Goal: Transaction & Acquisition: Purchase product/service

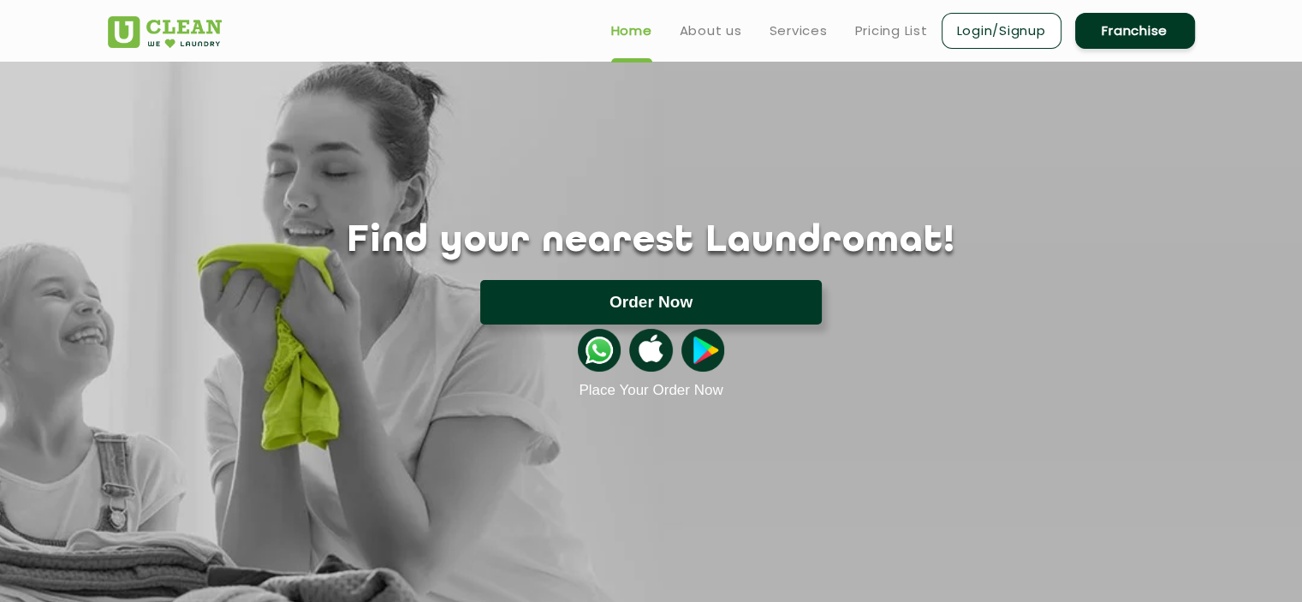
click at [613, 287] on button "Order Now" at bounding box center [651, 302] width 342 height 45
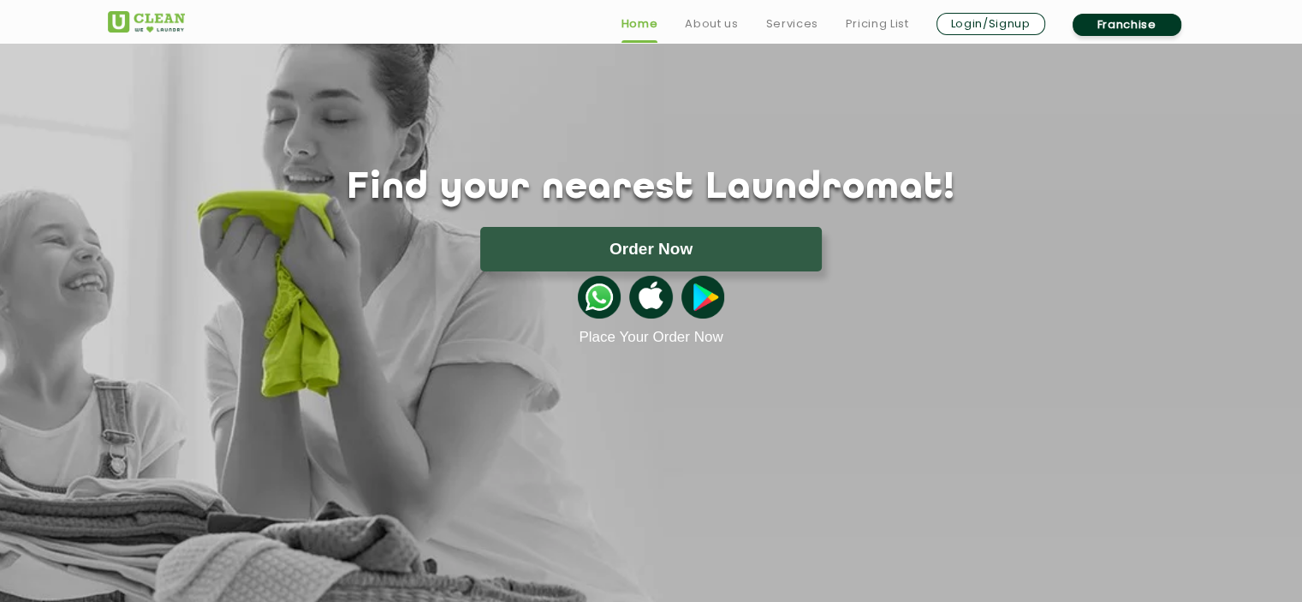
scroll to position [55, 0]
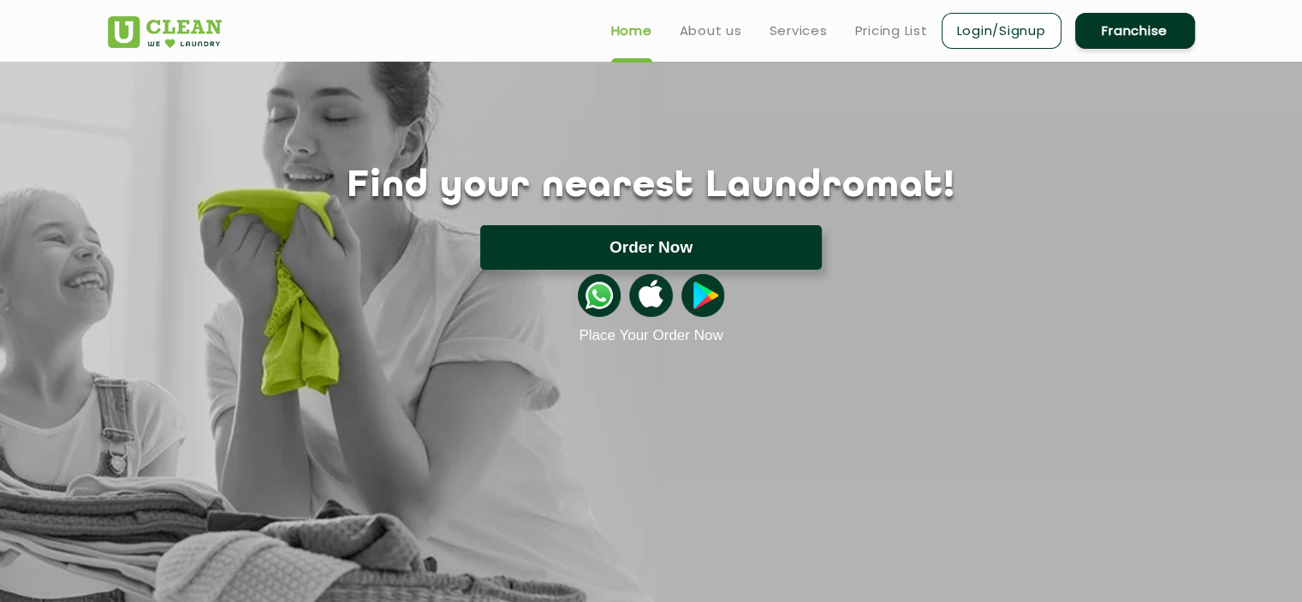
click at [547, 264] on button "Order Now" at bounding box center [651, 247] width 342 height 45
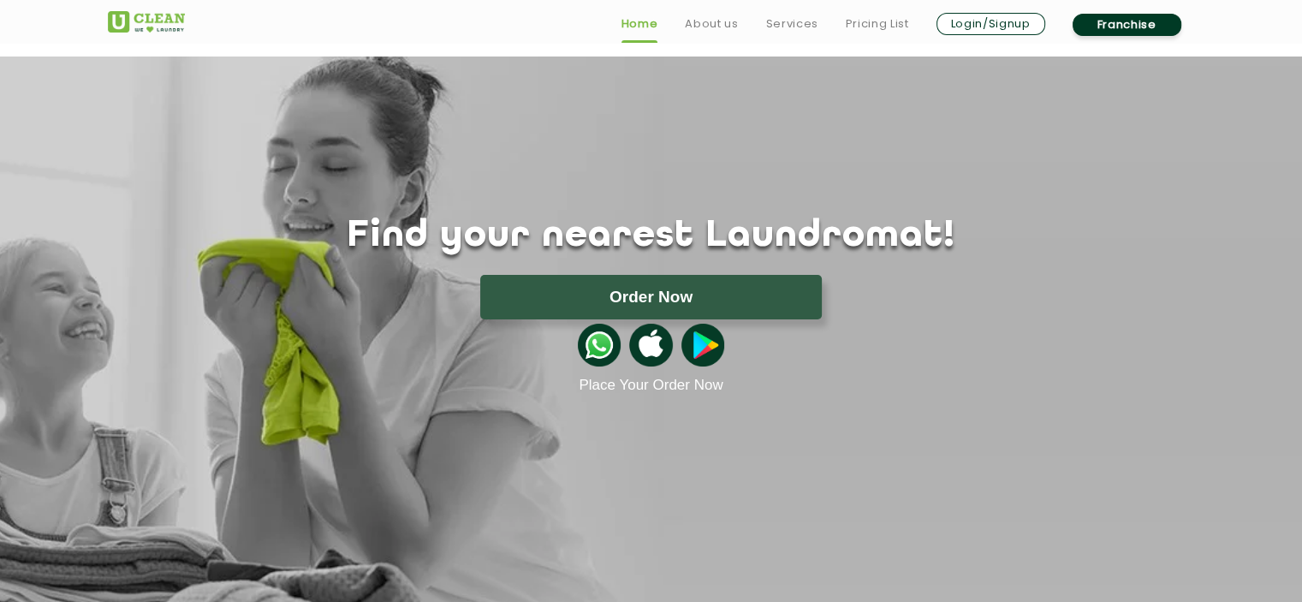
scroll to position [6, 0]
click at [630, 389] on link "Place Your Order Now" at bounding box center [651, 384] width 144 height 17
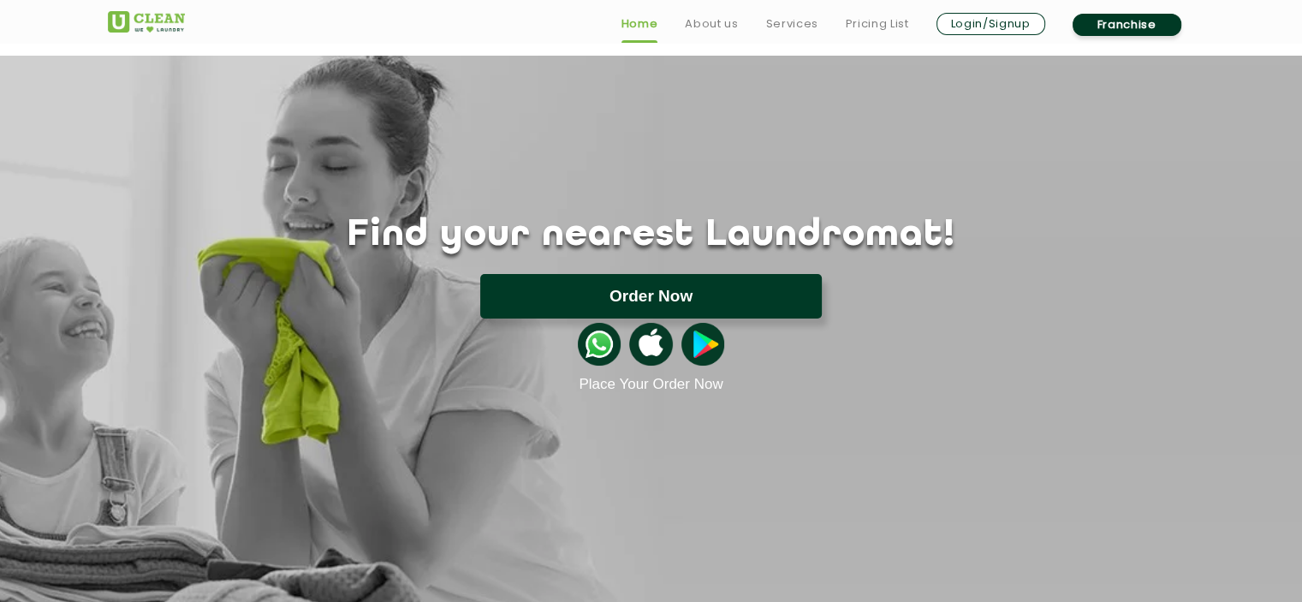
click at [589, 303] on button "Order Now" at bounding box center [651, 296] width 342 height 45
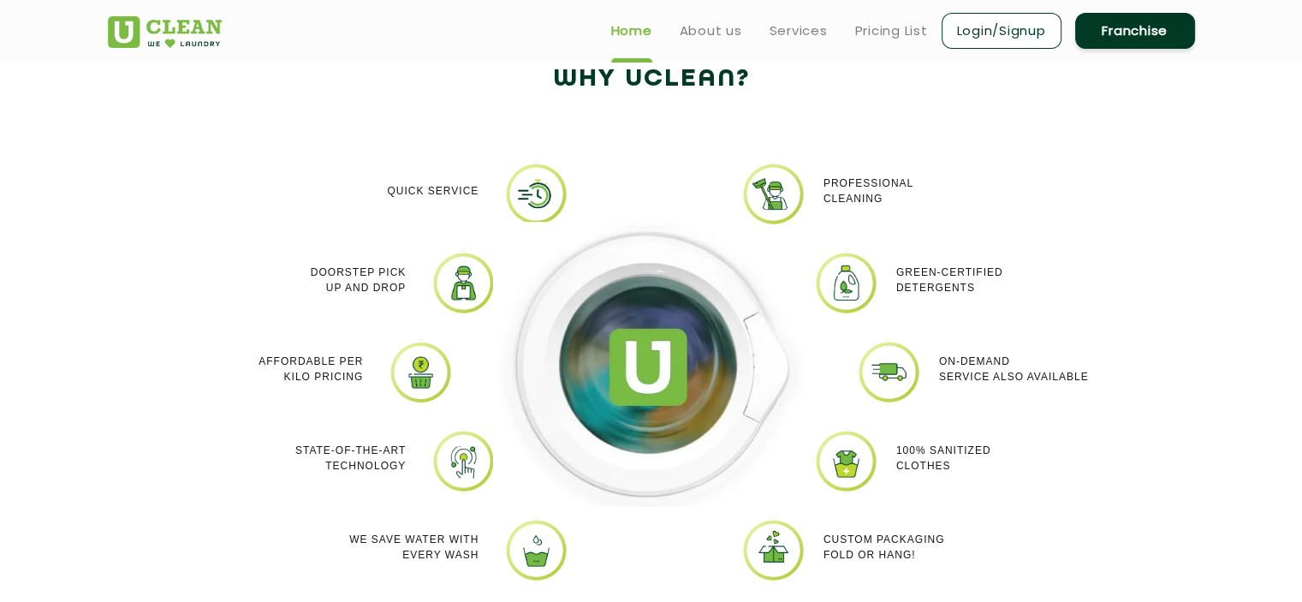
scroll to position [0, 0]
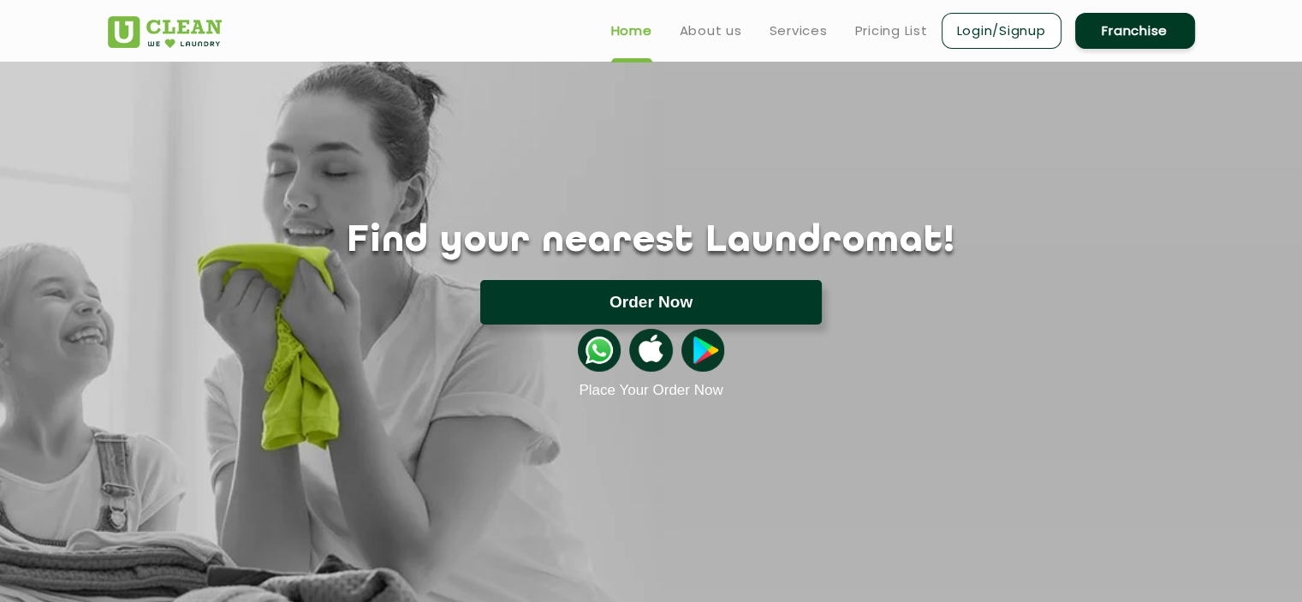
click at [624, 306] on button "Order Now" at bounding box center [651, 302] width 342 height 45
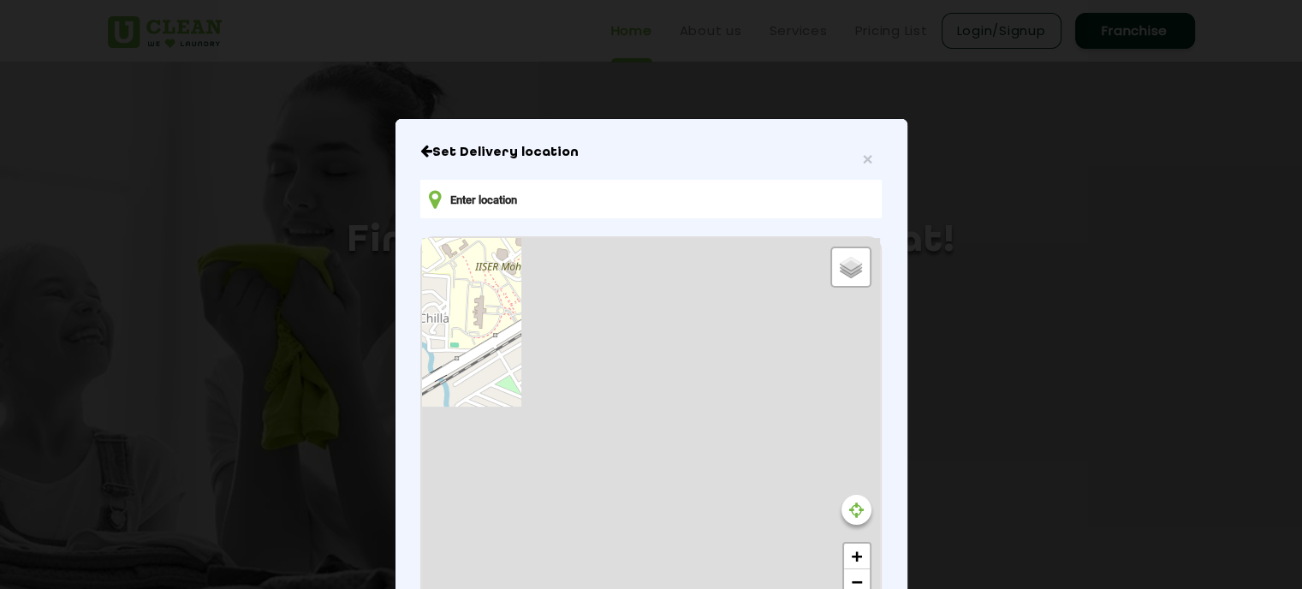
type input "MP7F+XJ5, [STREET_ADDRESS][PERSON_NAME]"
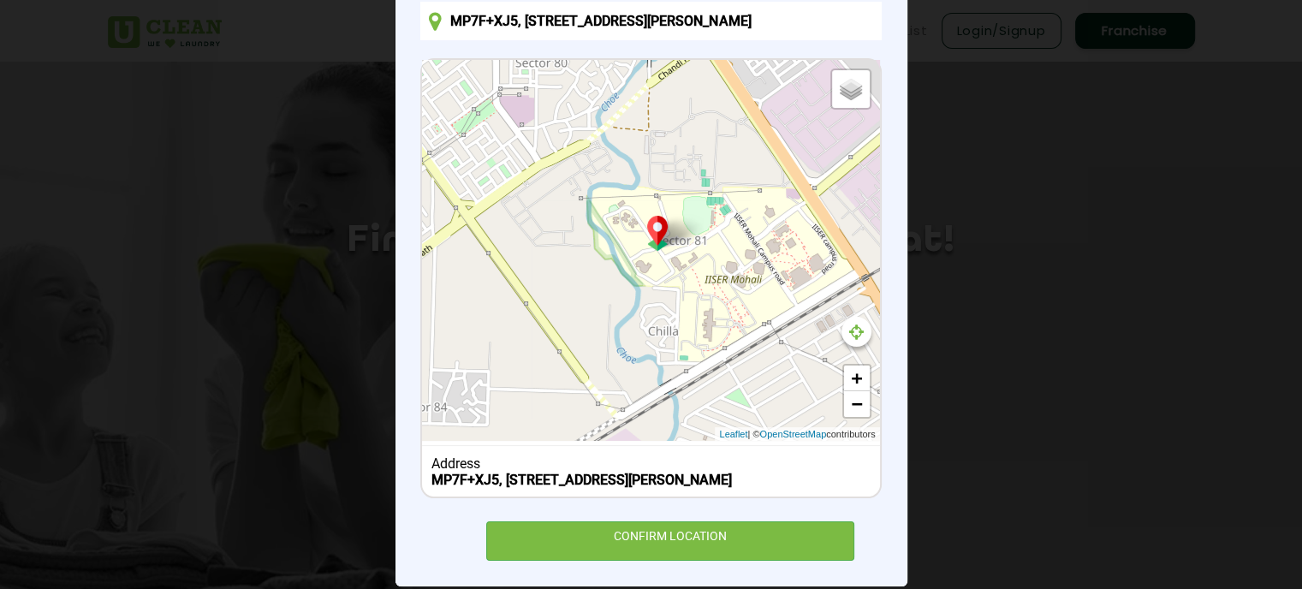
scroll to position [180, 0]
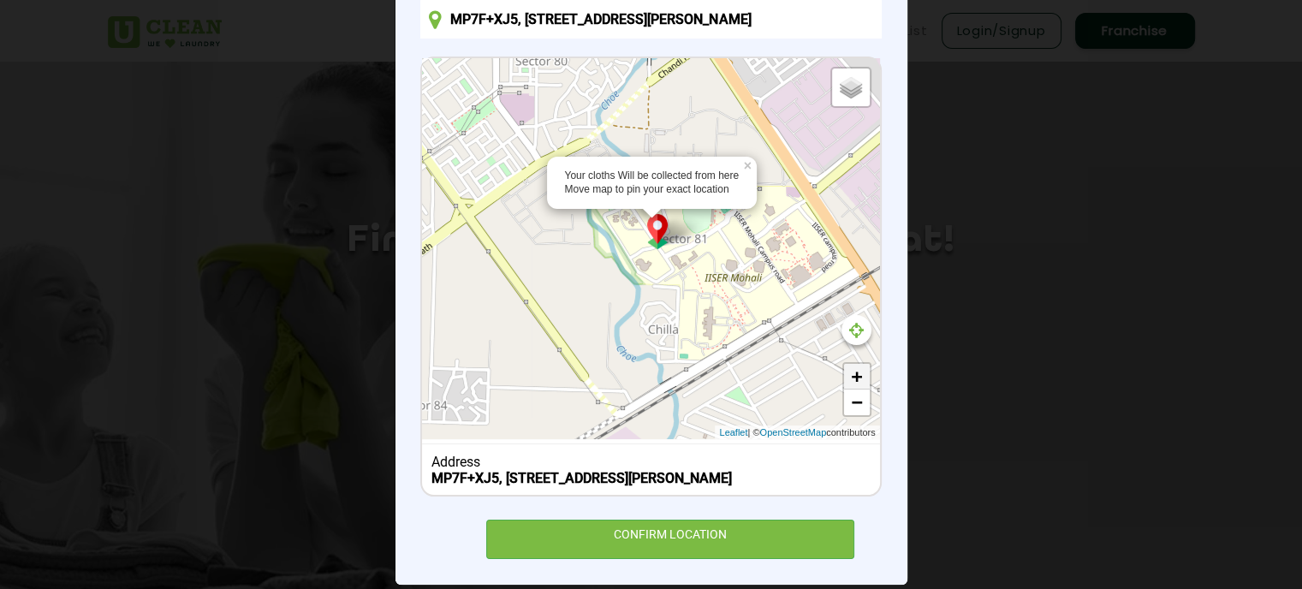
click at [844, 369] on link "+" at bounding box center [857, 377] width 26 height 26
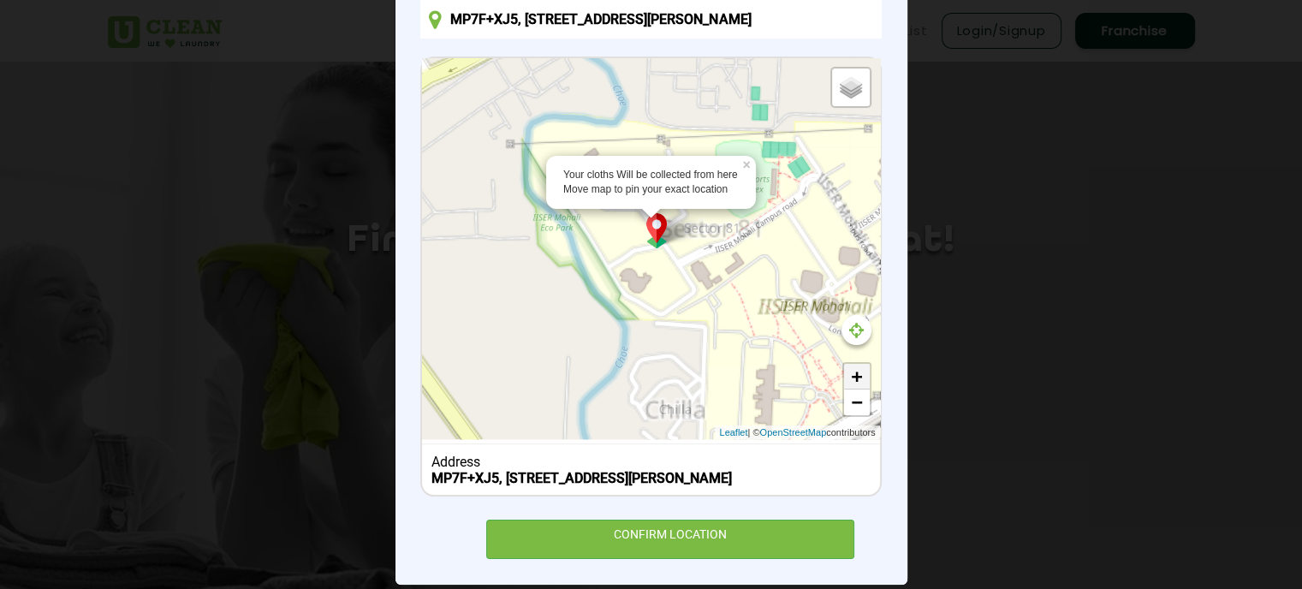
click at [844, 369] on link "+" at bounding box center [857, 377] width 26 height 26
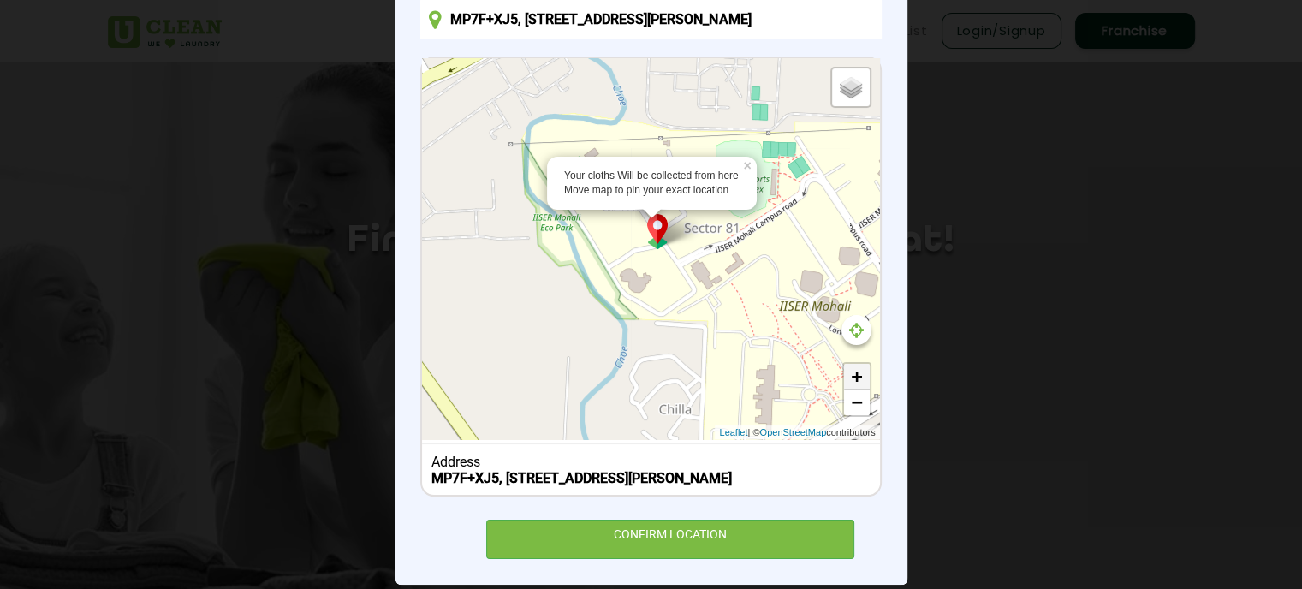
click at [844, 369] on link "+" at bounding box center [857, 377] width 26 height 26
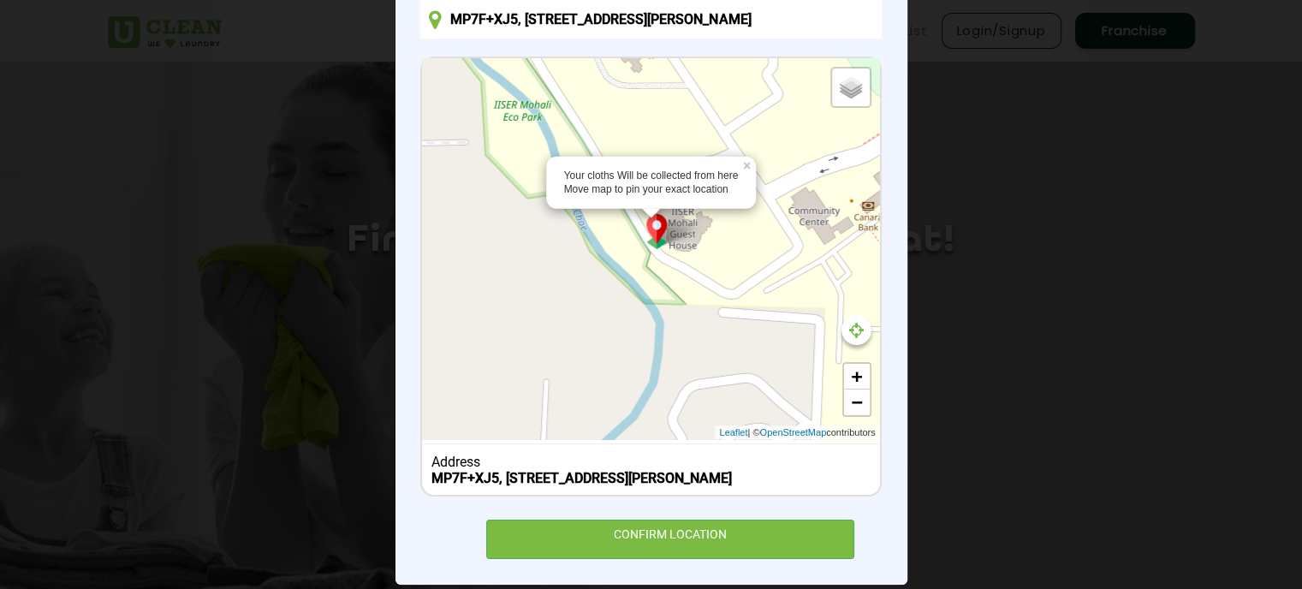
drag, startPoint x: 689, startPoint y: 304, endPoint x: 761, endPoint y: 200, distance: 126.1
click at [761, 200] on div "Your cloths Will be collected from here Move map to pin your exact location × D…" at bounding box center [650, 248] width 457 height 381
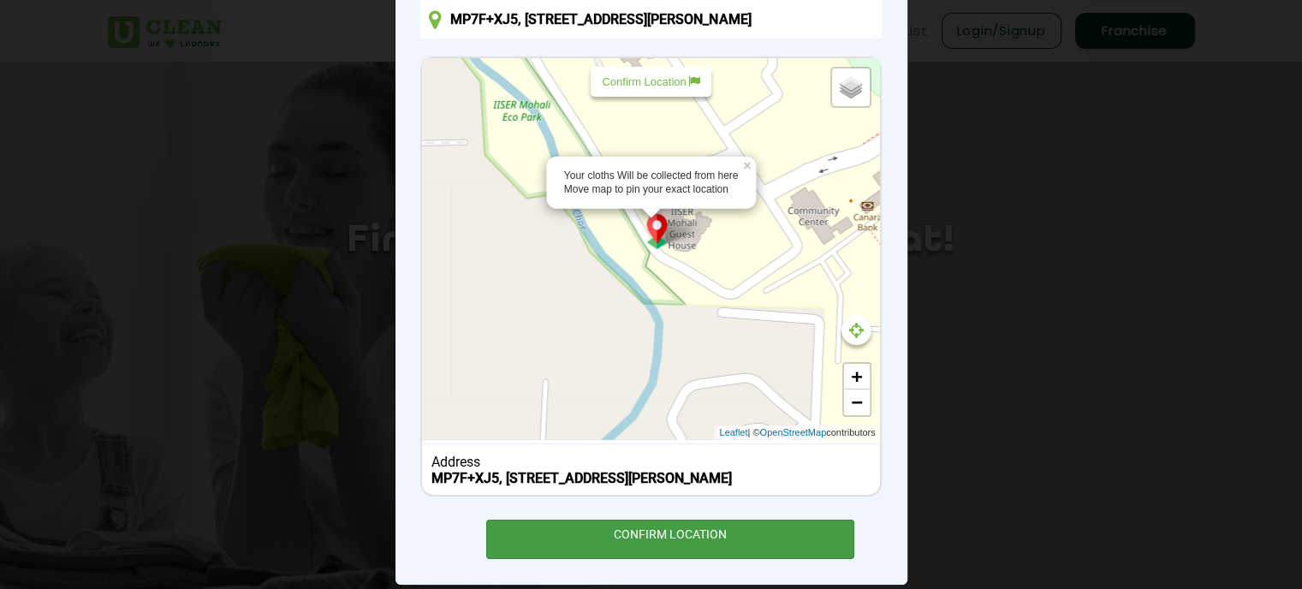
click at [602, 554] on div "CONFIRM LOCATION" at bounding box center [670, 539] width 369 height 39
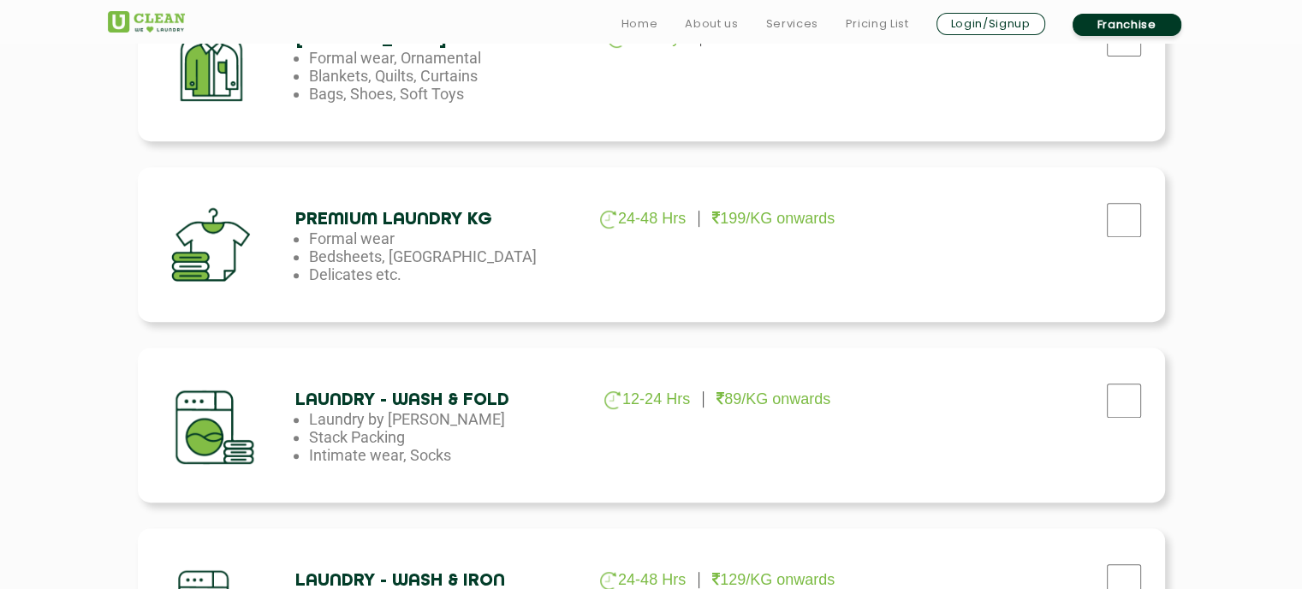
scroll to position [691, 0]
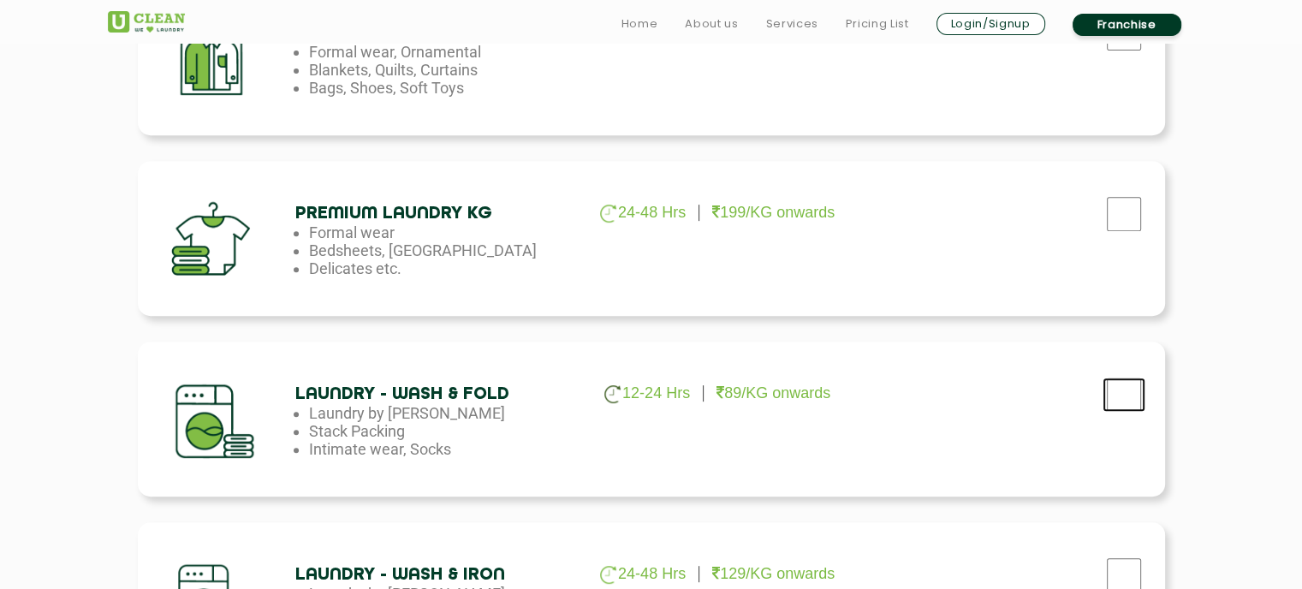
click at [1109, 395] on input "checkbox" at bounding box center [1123, 394] width 43 height 34
checkbox input "true"
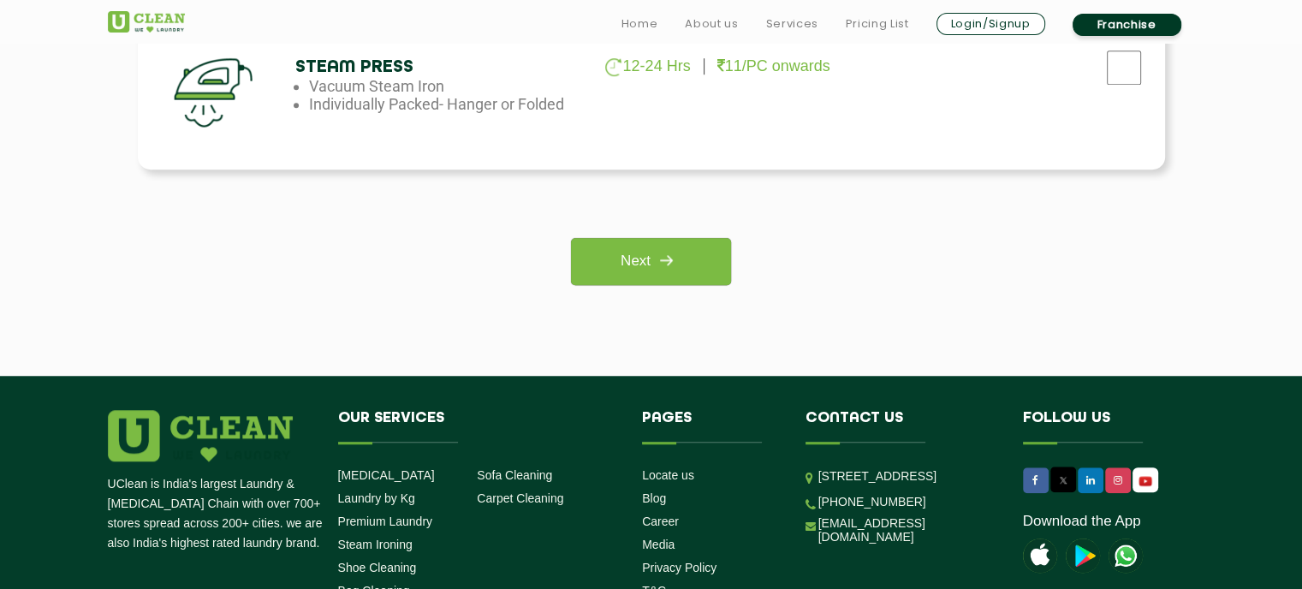
scroll to position [1383, 0]
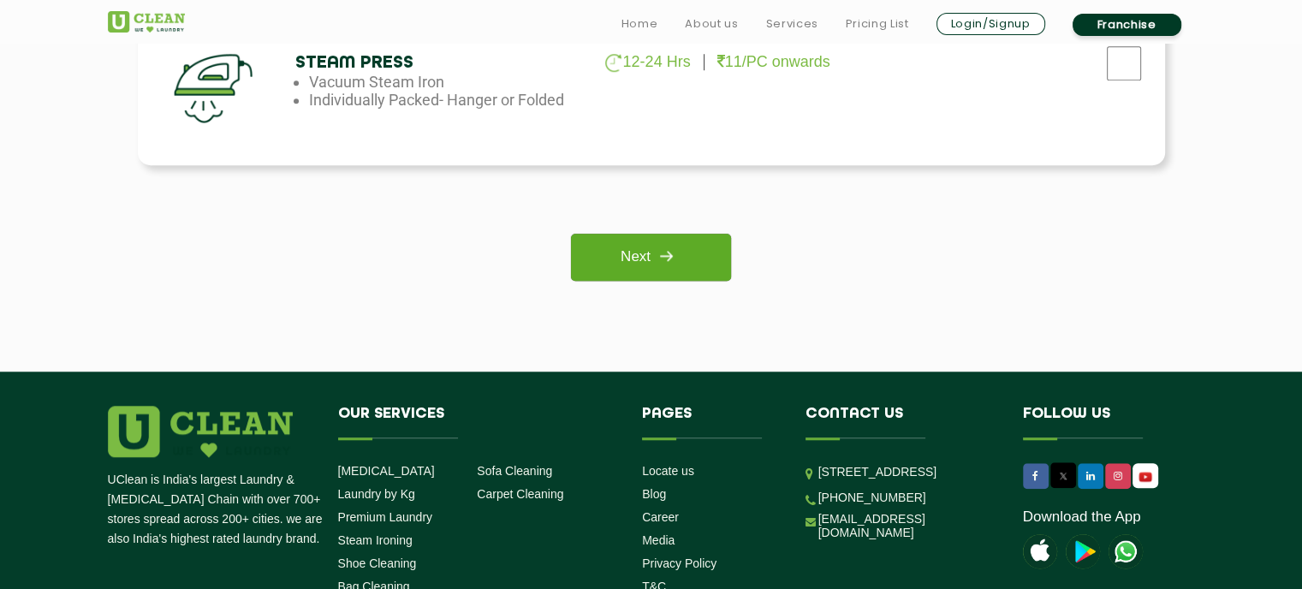
click at [716, 256] on link "Next" at bounding box center [651, 257] width 160 height 47
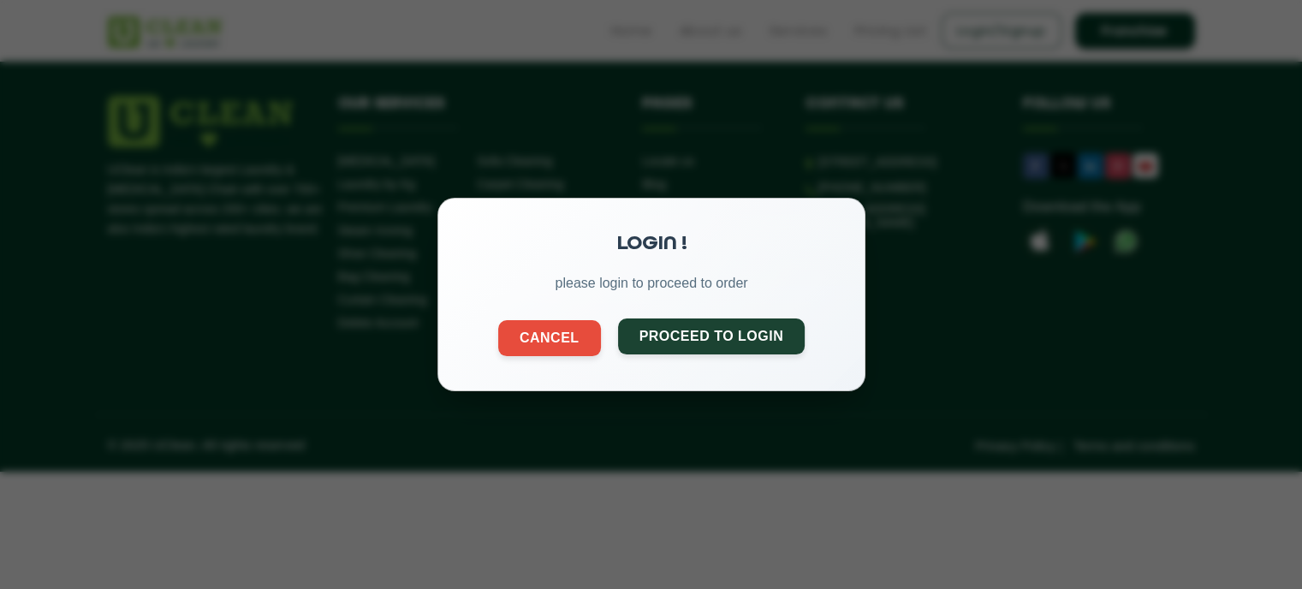
click at [714, 337] on button "Proceed to Login" at bounding box center [710, 336] width 187 height 36
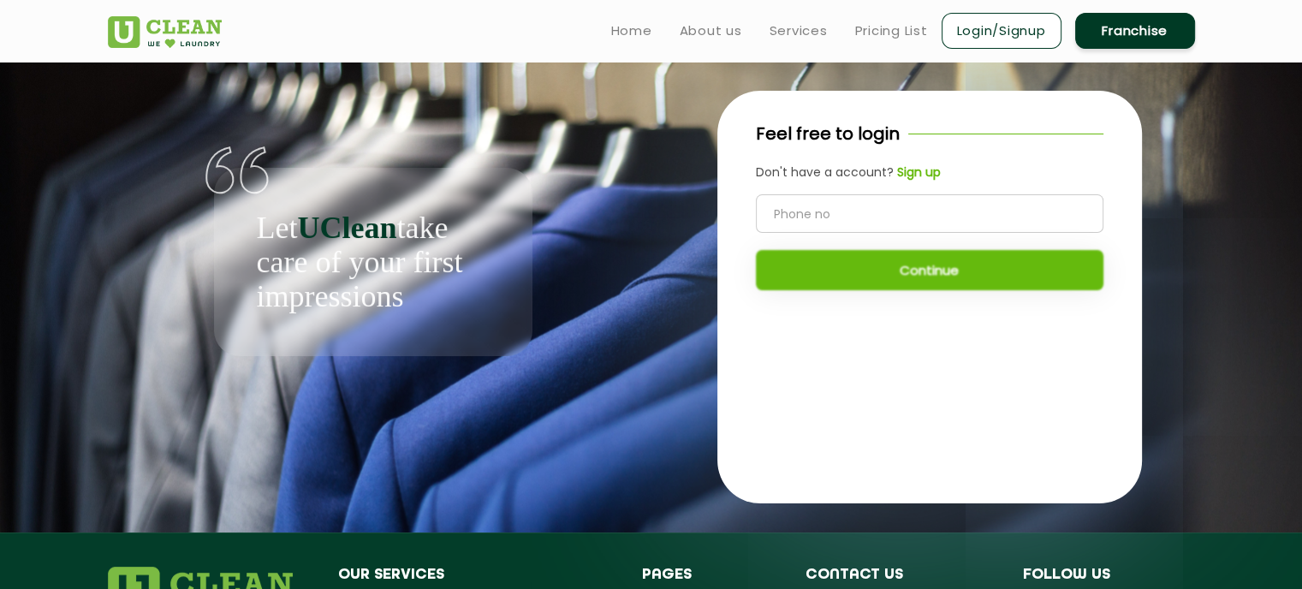
click at [781, 222] on input "tel" at bounding box center [930, 213] width 348 height 39
type input "9289301642"
click at [876, 276] on button "Continue" at bounding box center [930, 270] width 348 height 40
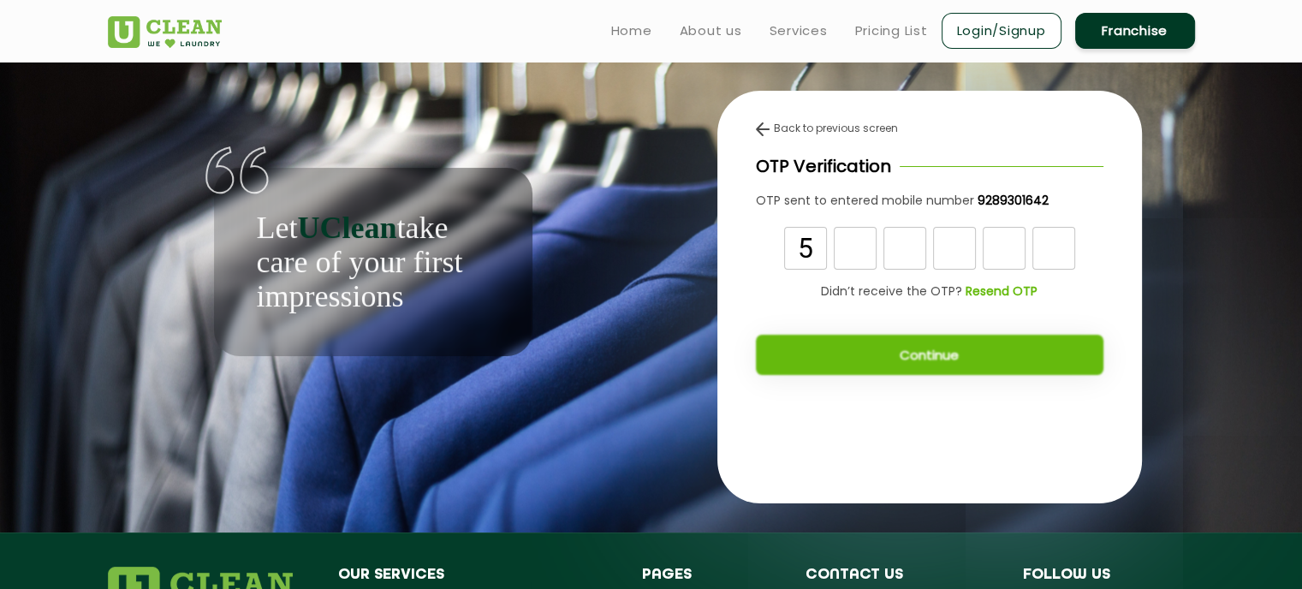
type input "5"
type input "9"
type input "2"
type input "4"
type input "3"
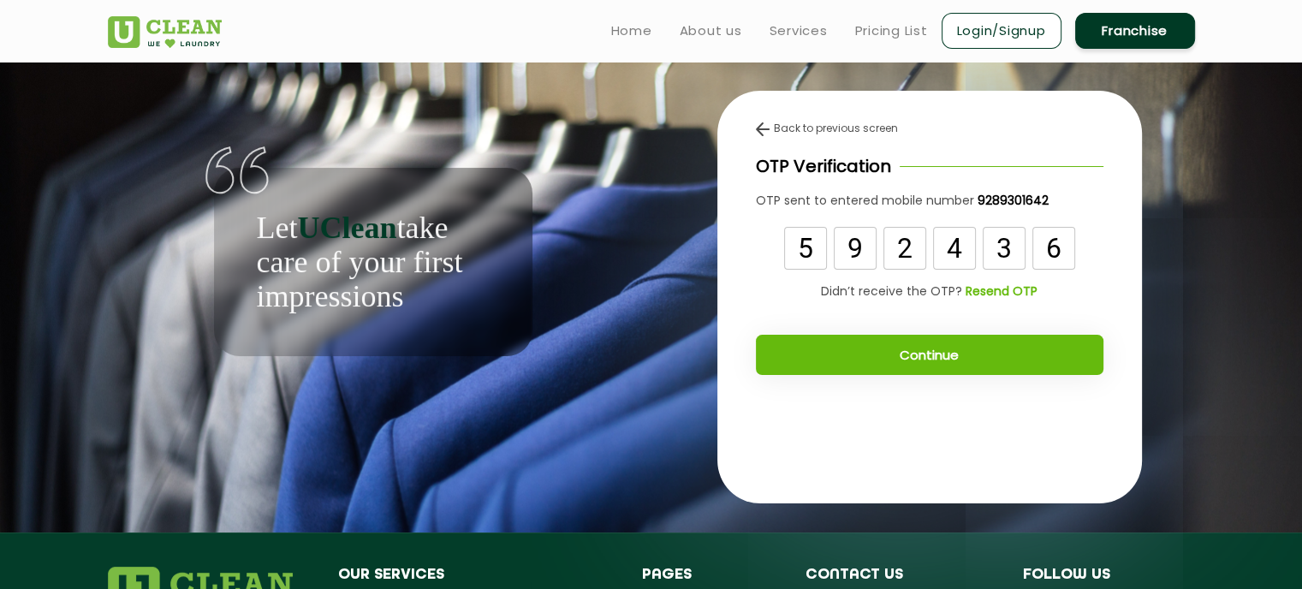
type input "6"
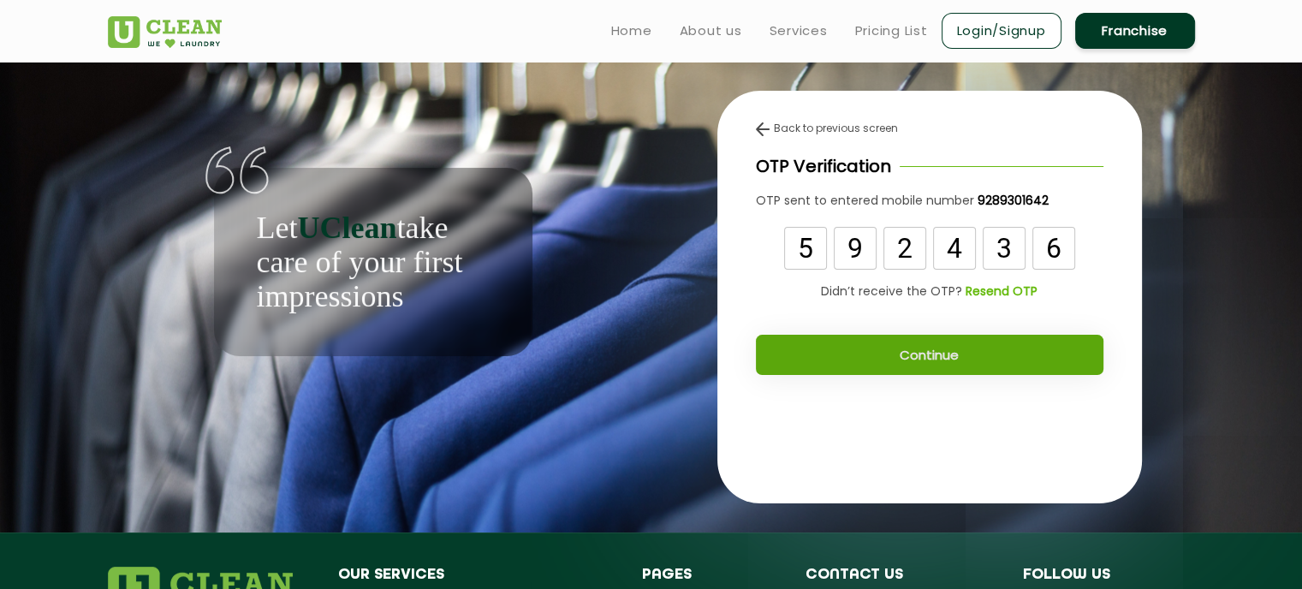
click at [1053, 358] on button "Continue" at bounding box center [930, 355] width 348 height 40
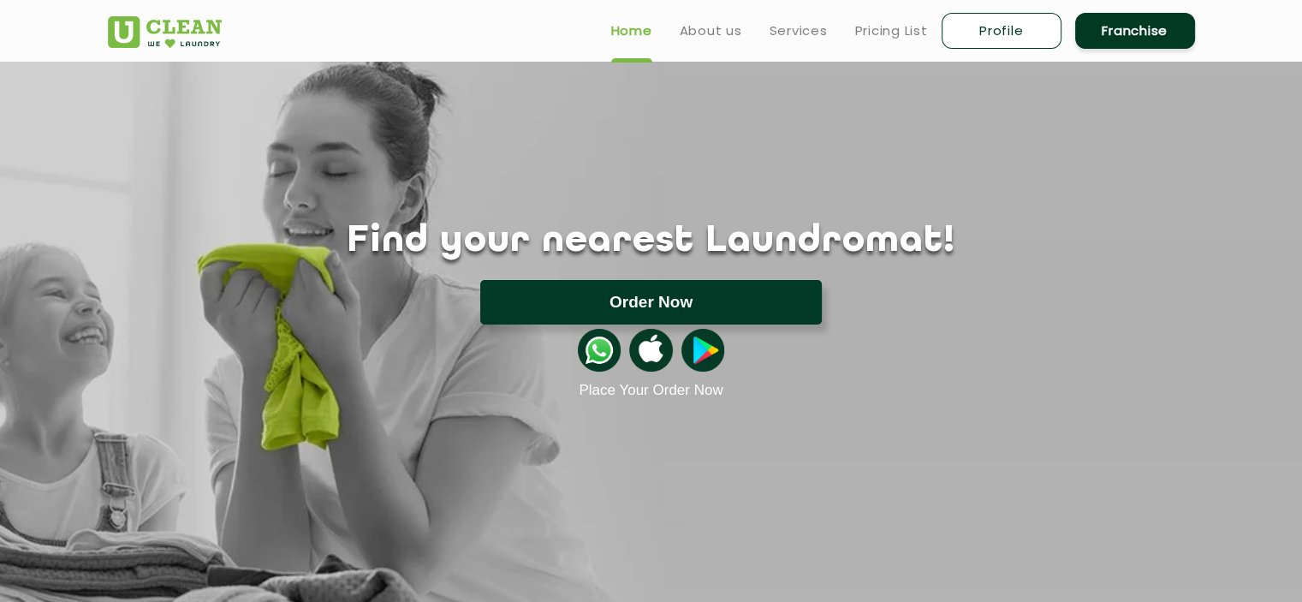
click at [802, 291] on button "Order Now" at bounding box center [651, 302] width 342 height 45
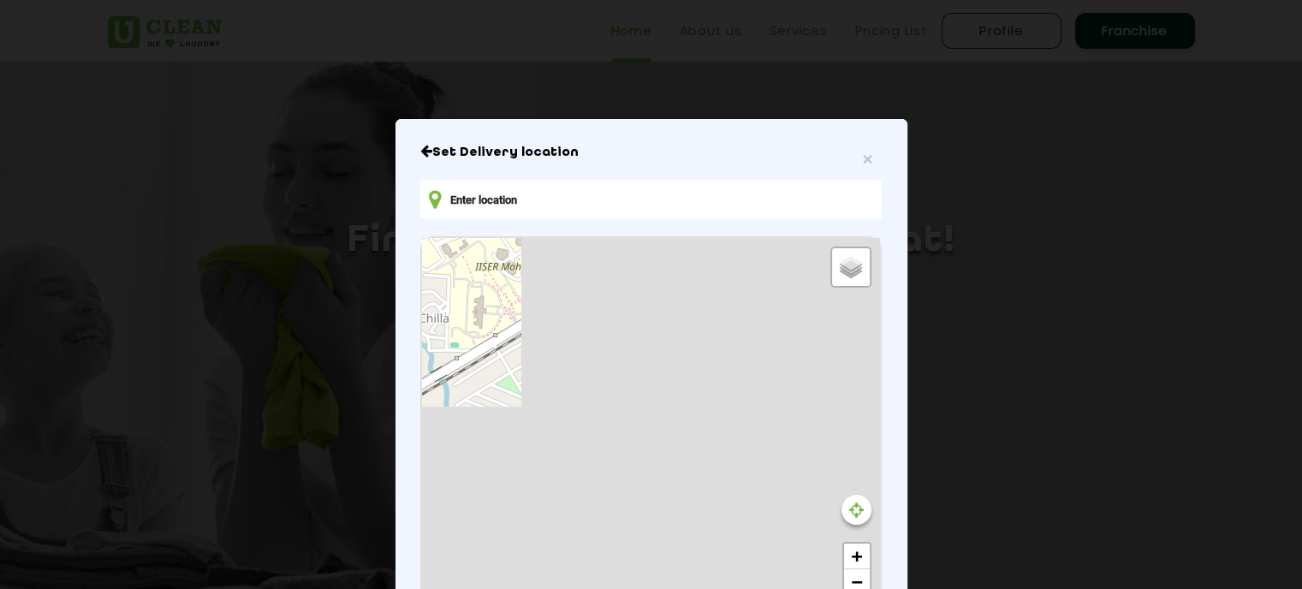
type input "MP7F+XJ5, [STREET_ADDRESS][PERSON_NAME]"
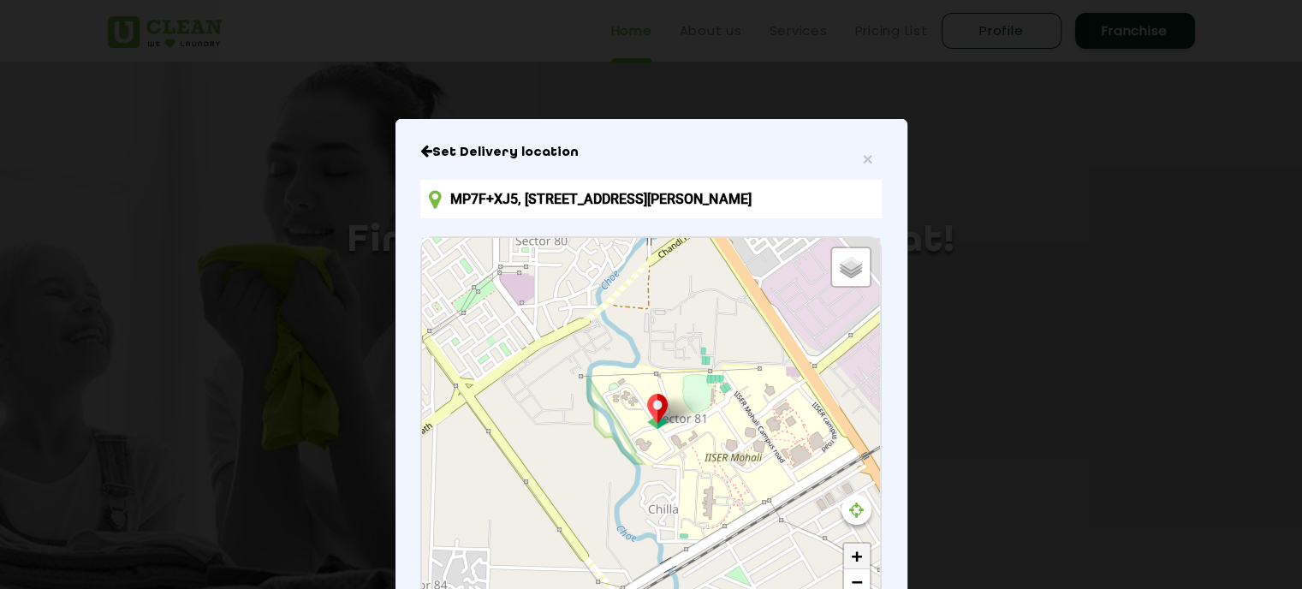
click at [844, 561] on link "+" at bounding box center [857, 557] width 26 height 26
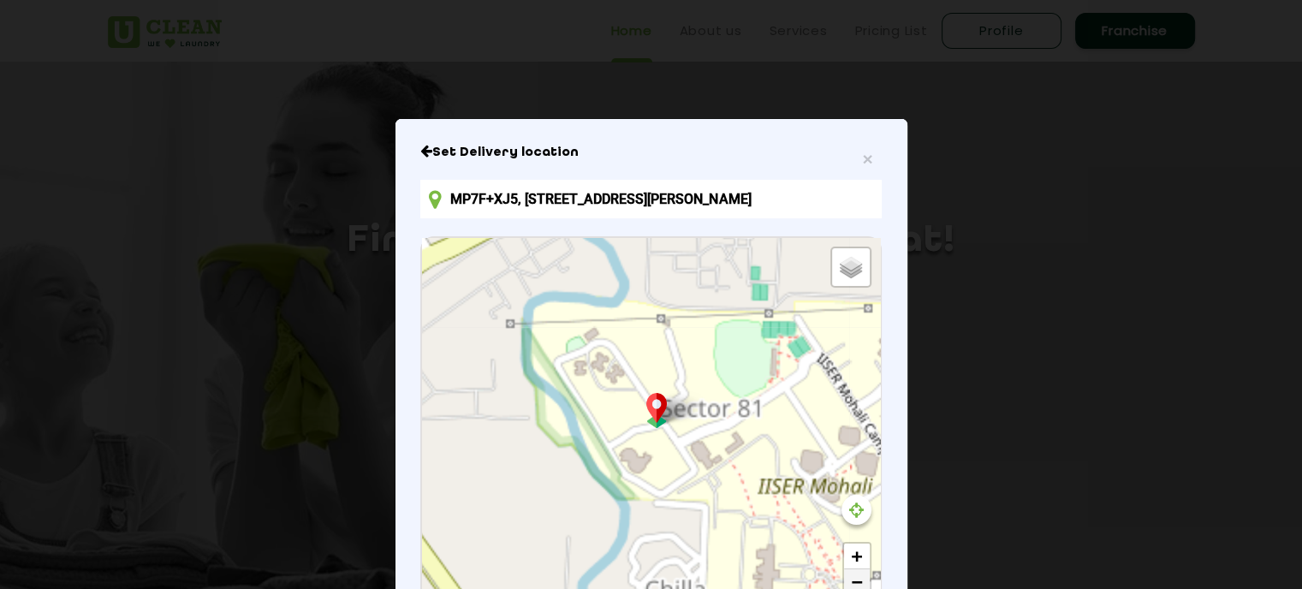
scroll to position [31, 0]
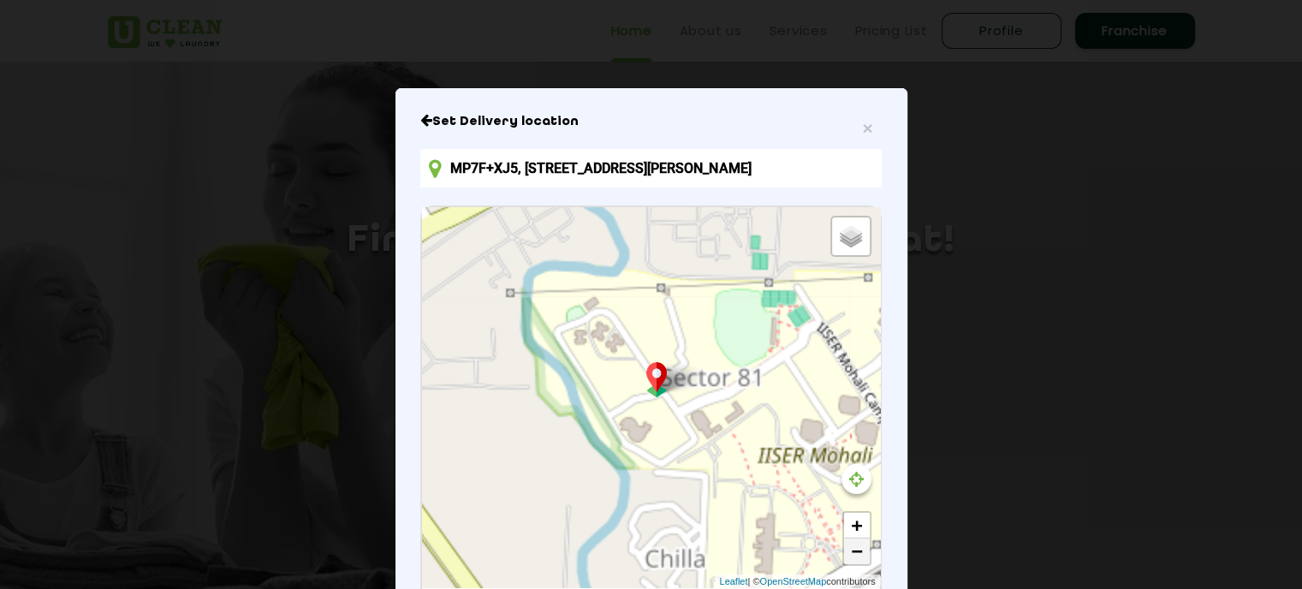
click at [844, 561] on link "−" at bounding box center [857, 551] width 26 height 26
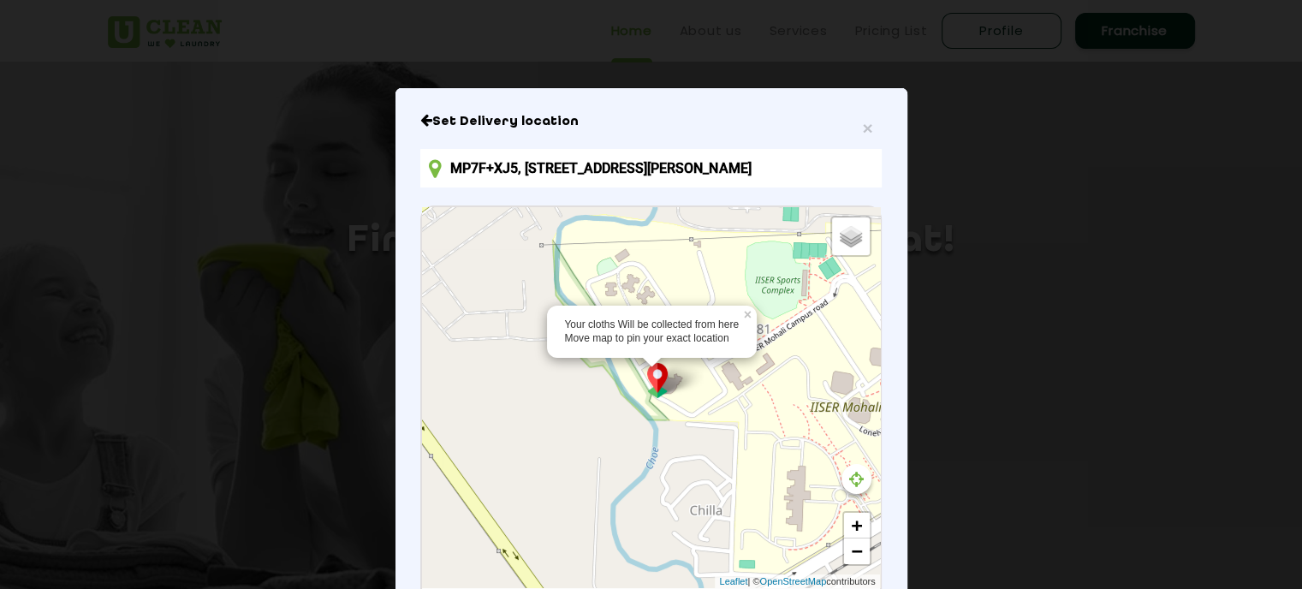
drag, startPoint x: 613, startPoint y: 433, endPoint x: 651, endPoint y: 382, distance: 63.7
click at [651, 382] on div "Your cloths Will be collected from here Move map to pin your exact location × D…" at bounding box center [650, 397] width 457 height 381
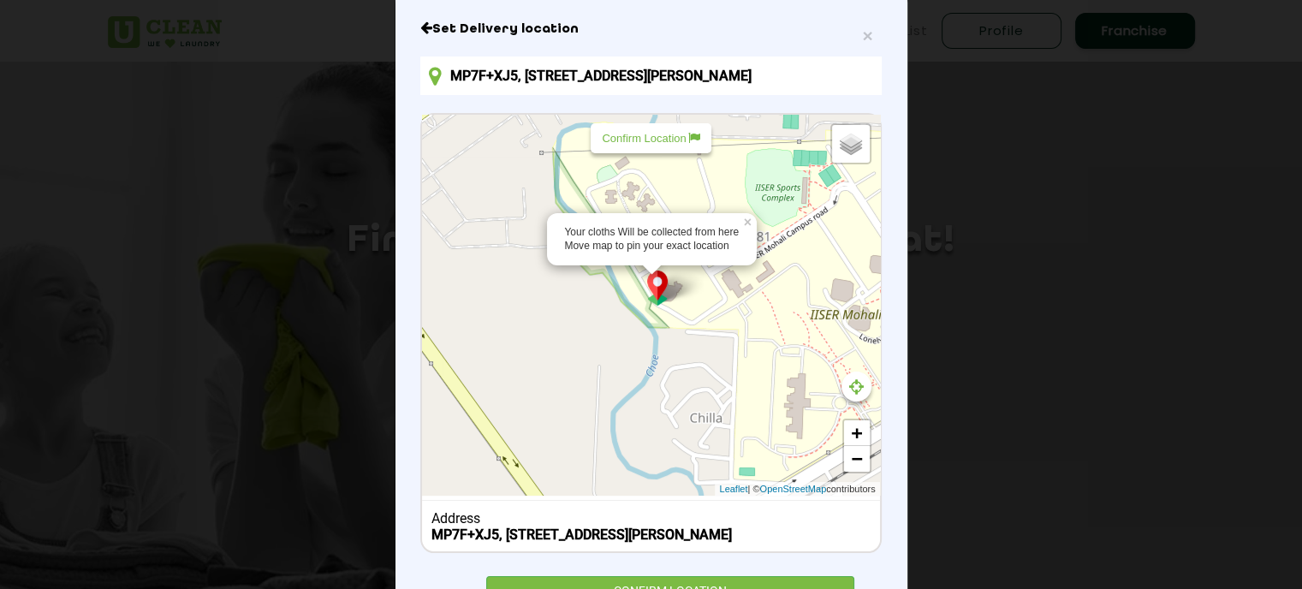
scroll to position [218, 0]
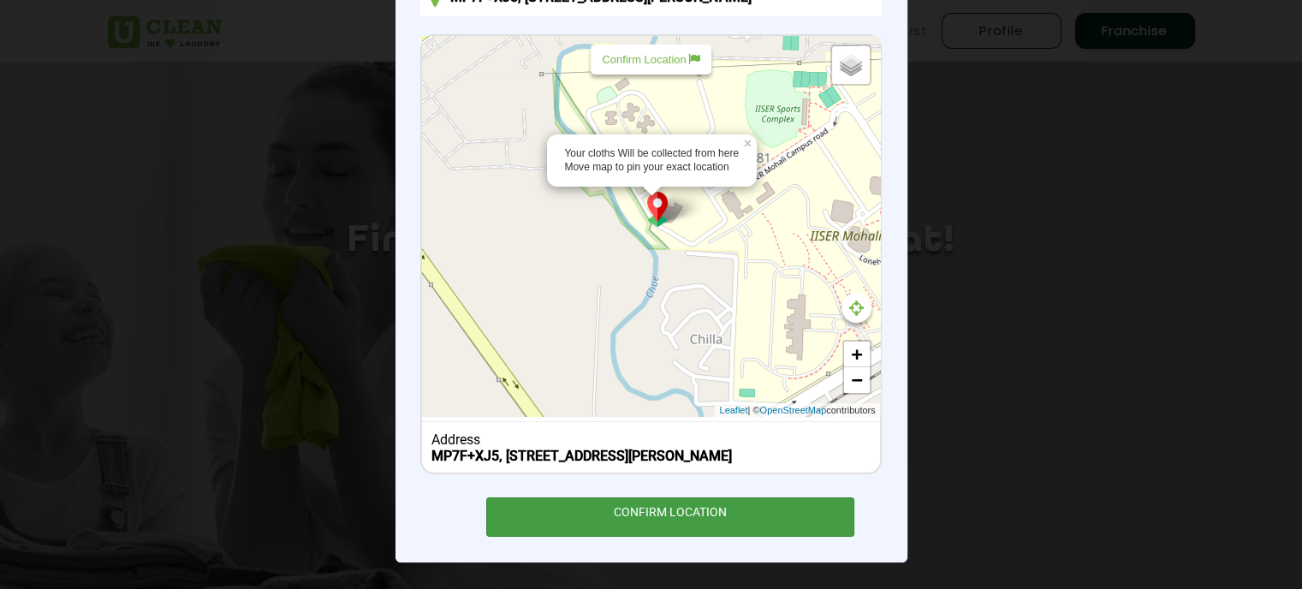
click at [755, 518] on div "CONFIRM LOCATION" at bounding box center [670, 516] width 369 height 39
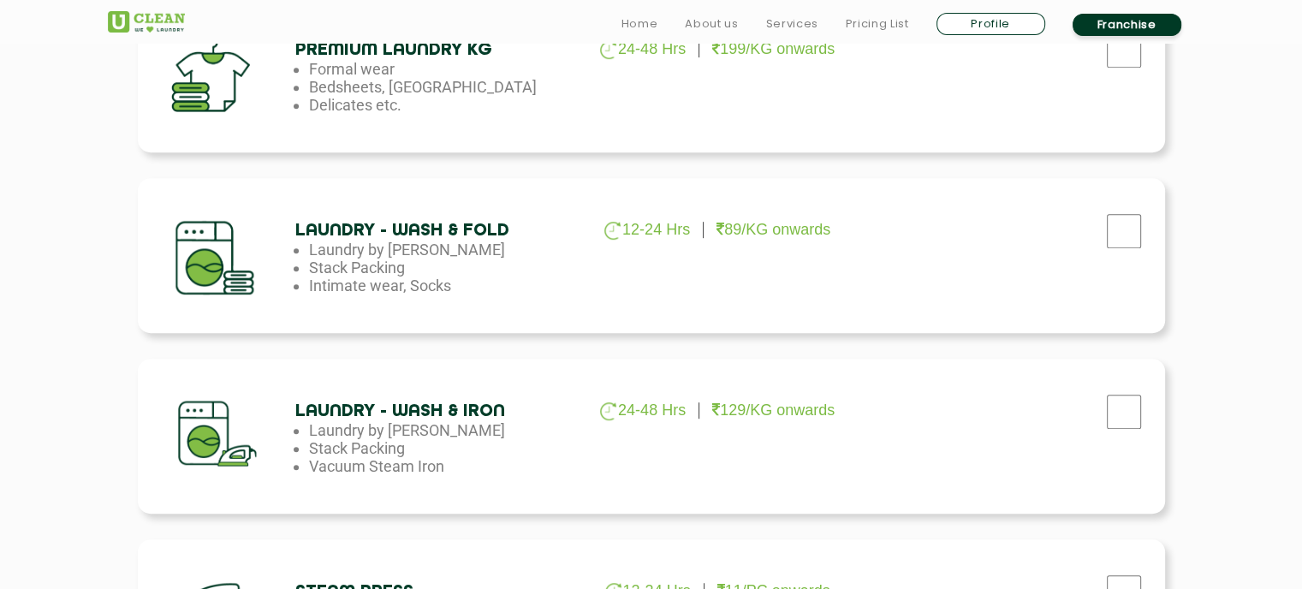
scroll to position [858, 0]
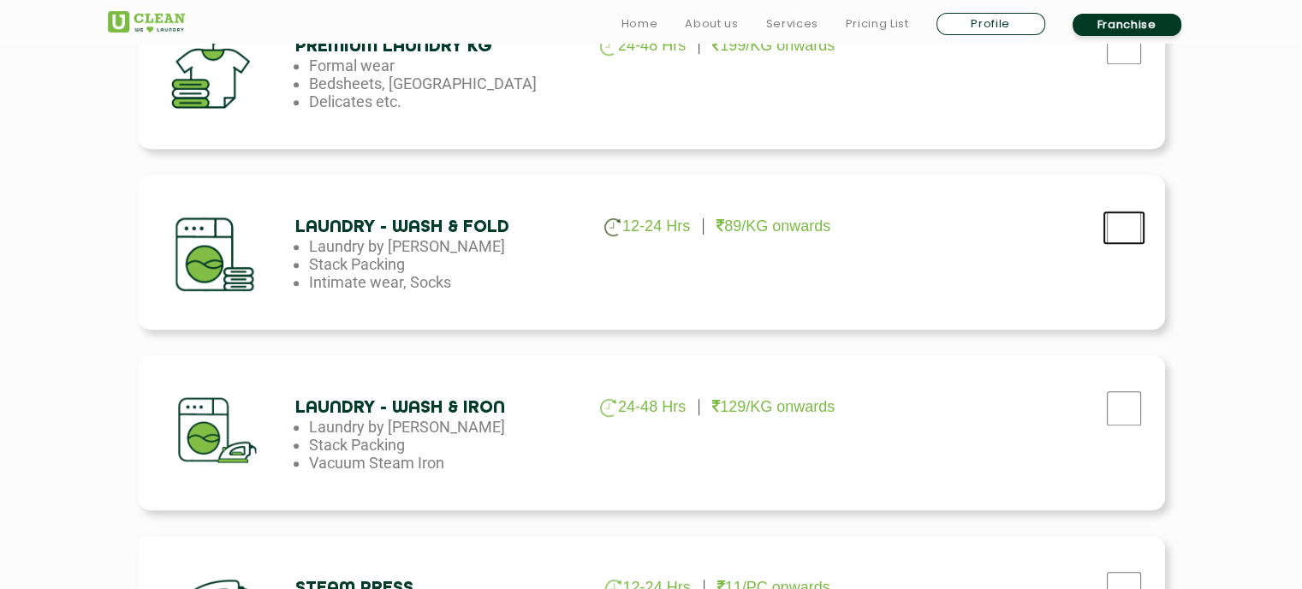
click at [1120, 229] on input "checkbox" at bounding box center [1123, 228] width 43 height 34
checkbox input "true"
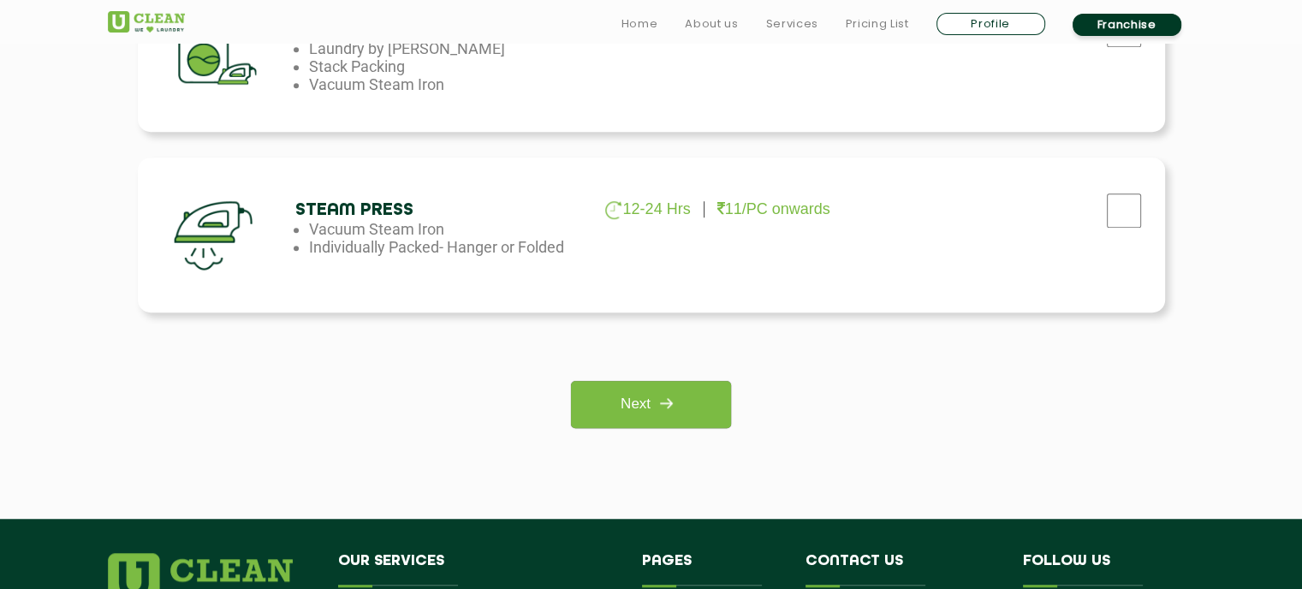
scroll to position [1351, 0]
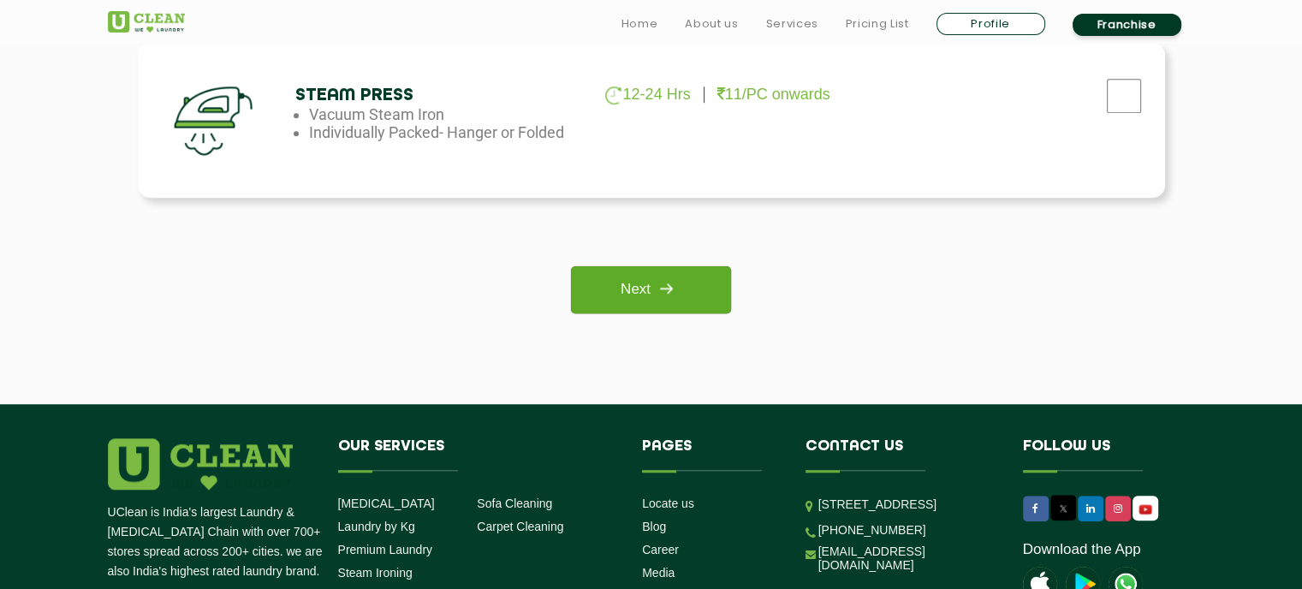
click at [710, 290] on link "Next" at bounding box center [651, 289] width 160 height 47
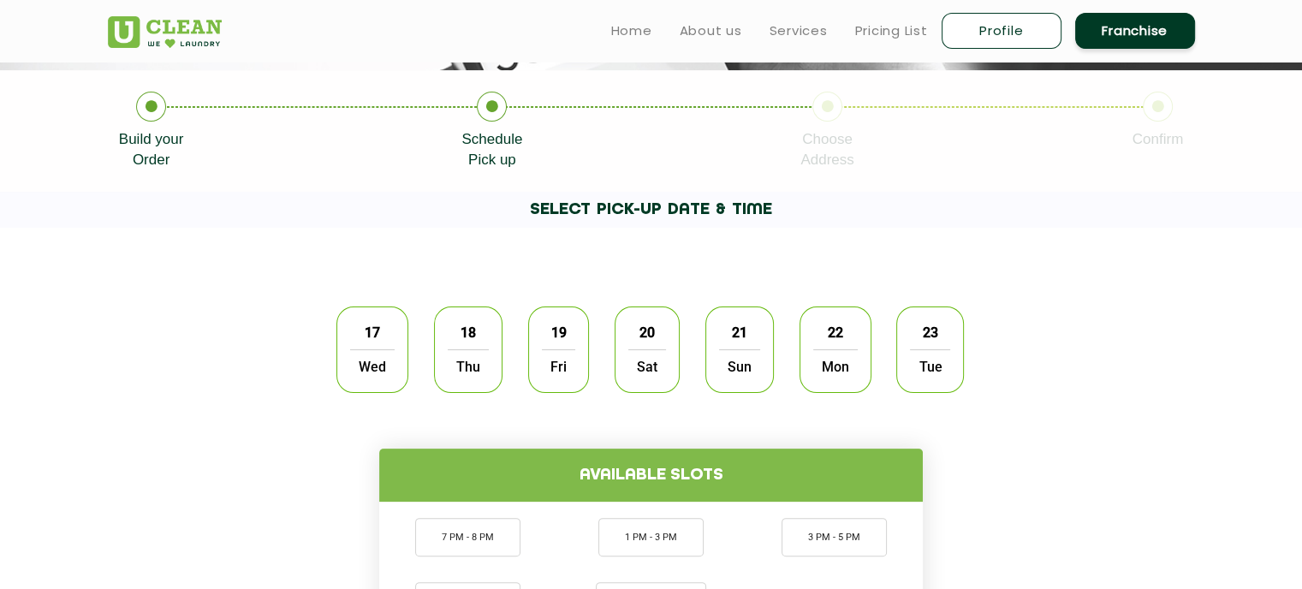
scroll to position [308, 0]
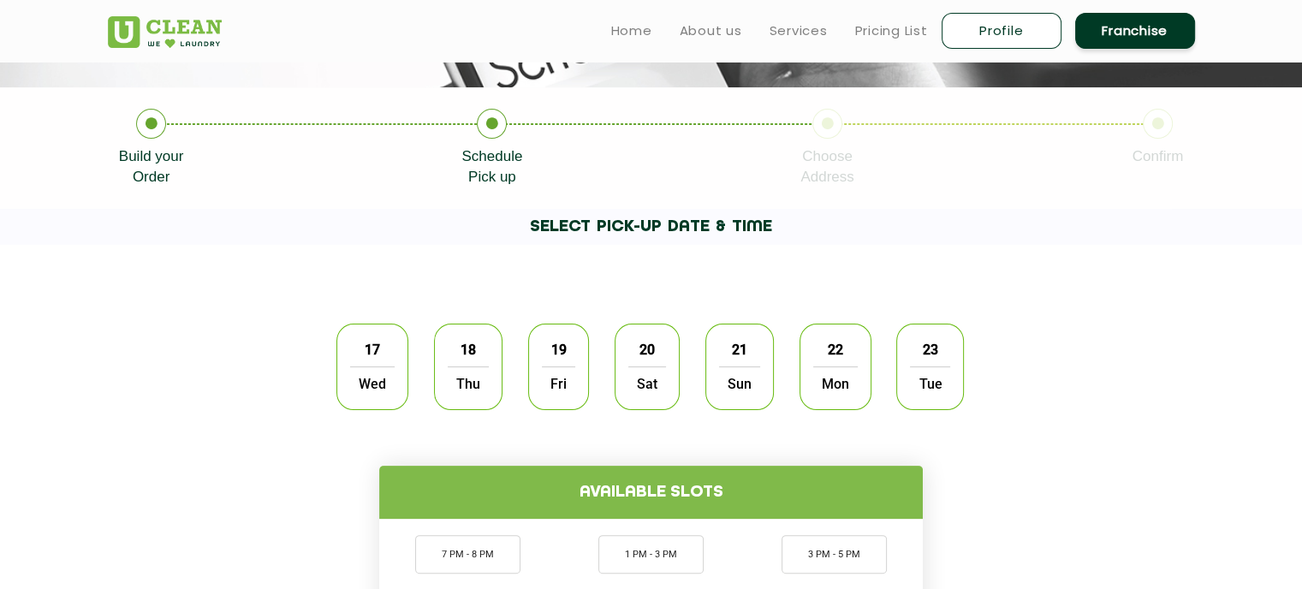
click at [365, 362] on span "17" at bounding box center [372, 349] width 33 height 33
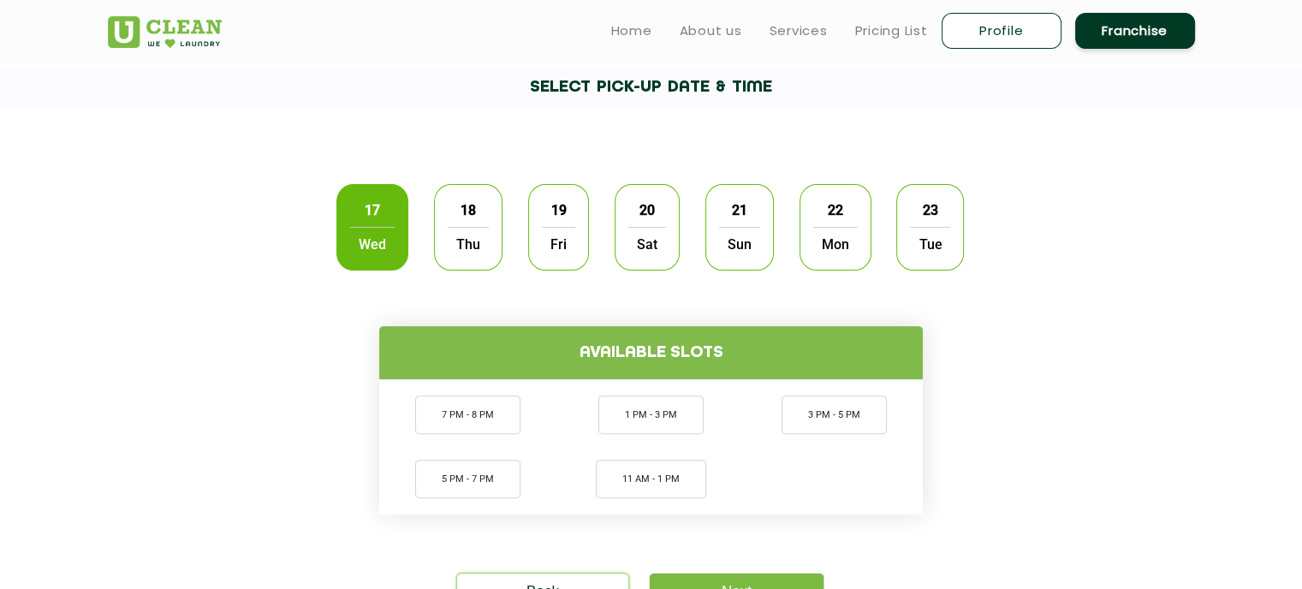
scroll to position [449, 0]
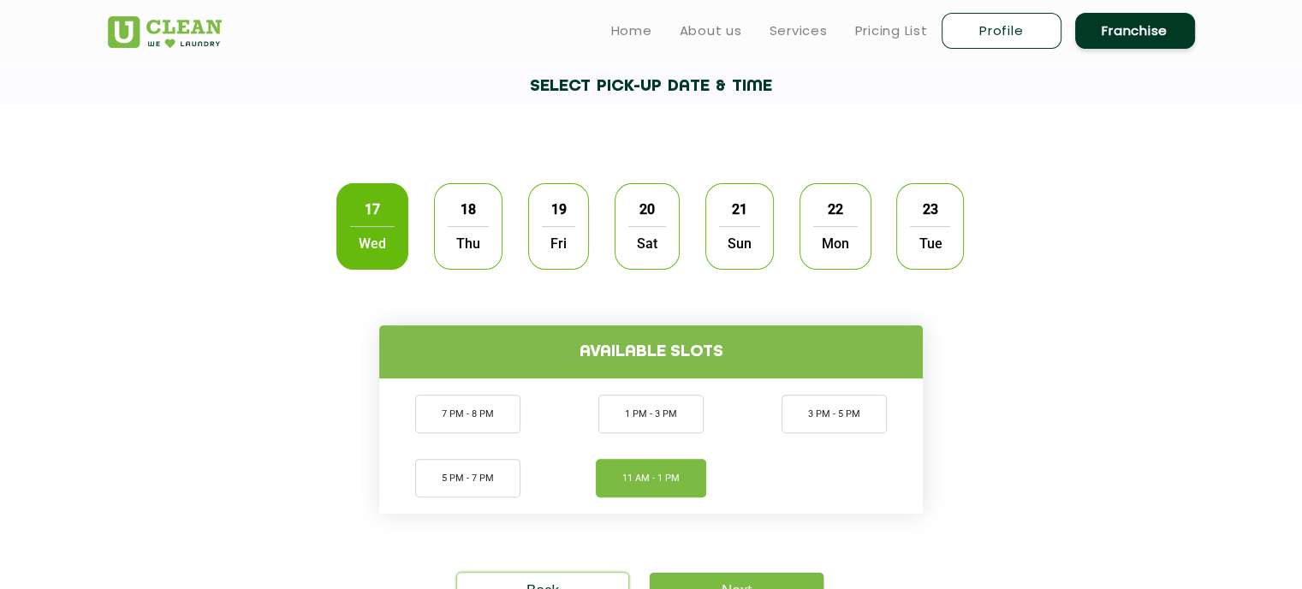
click at [644, 481] on li "11 AM - 1 PM" at bounding box center [651, 478] width 110 height 39
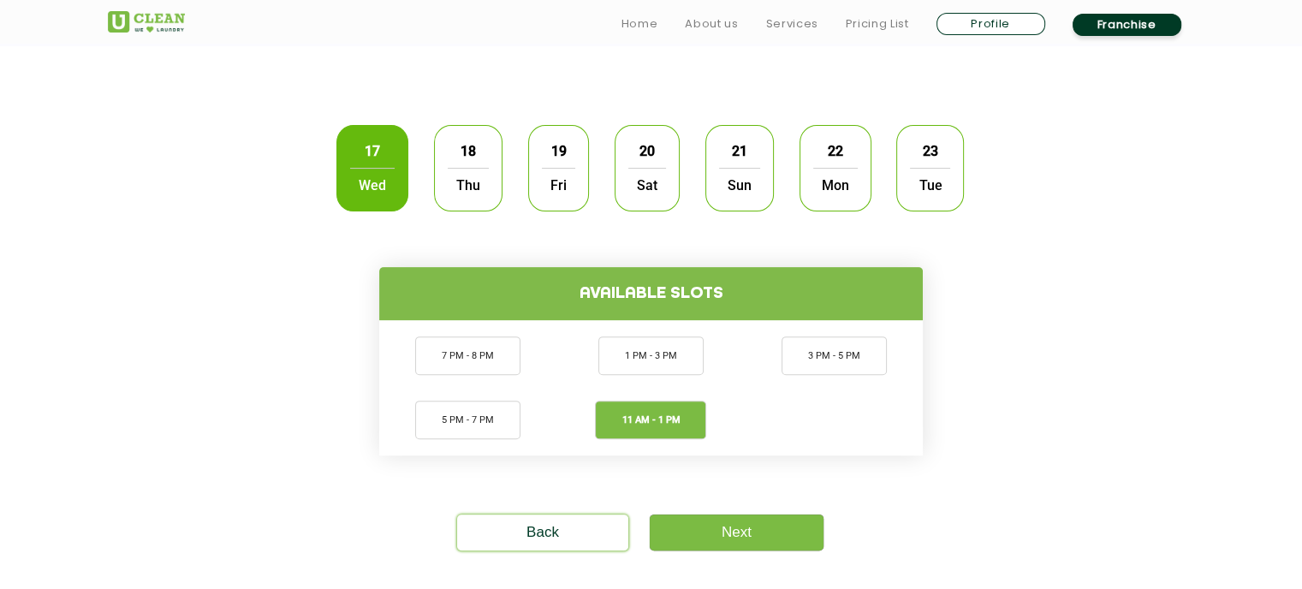
scroll to position [517, 0]
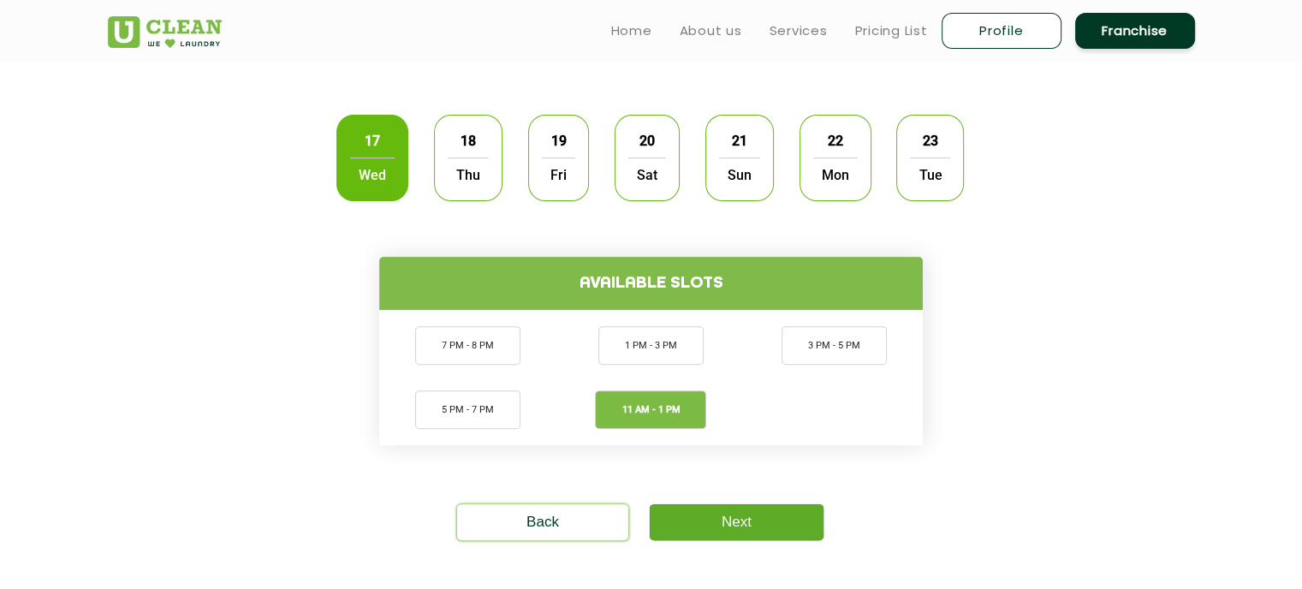
click at [786, 521] on link "Next" at bounding box center [737, 522] width 174 height 36
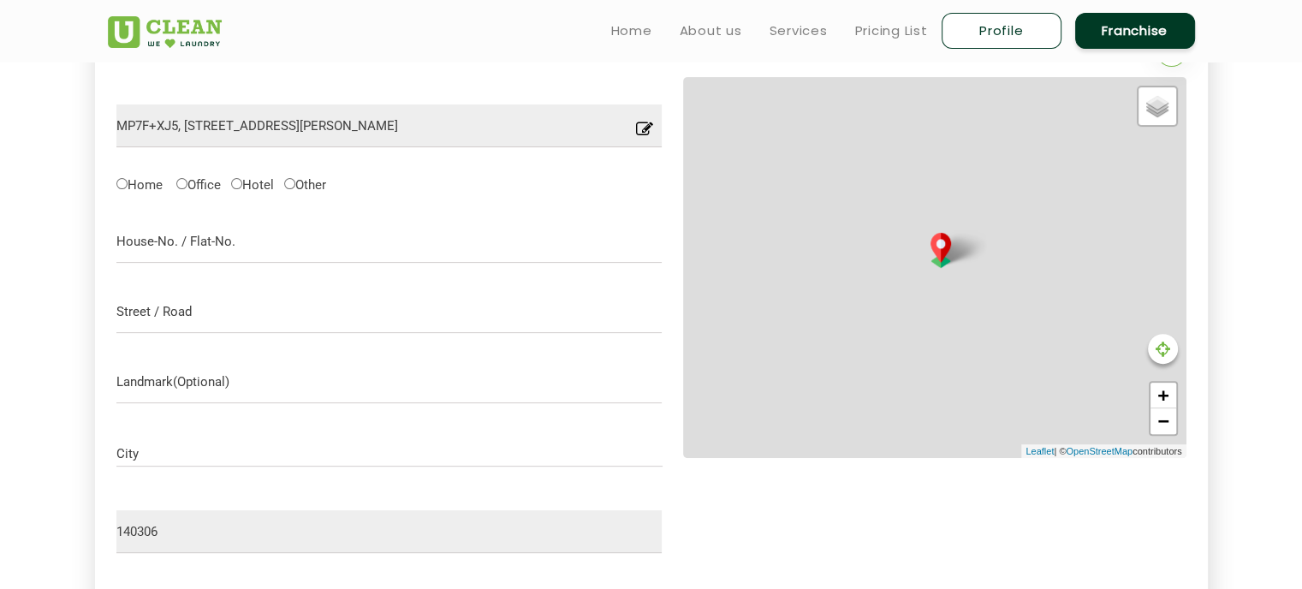
scroll to position [508, 0]
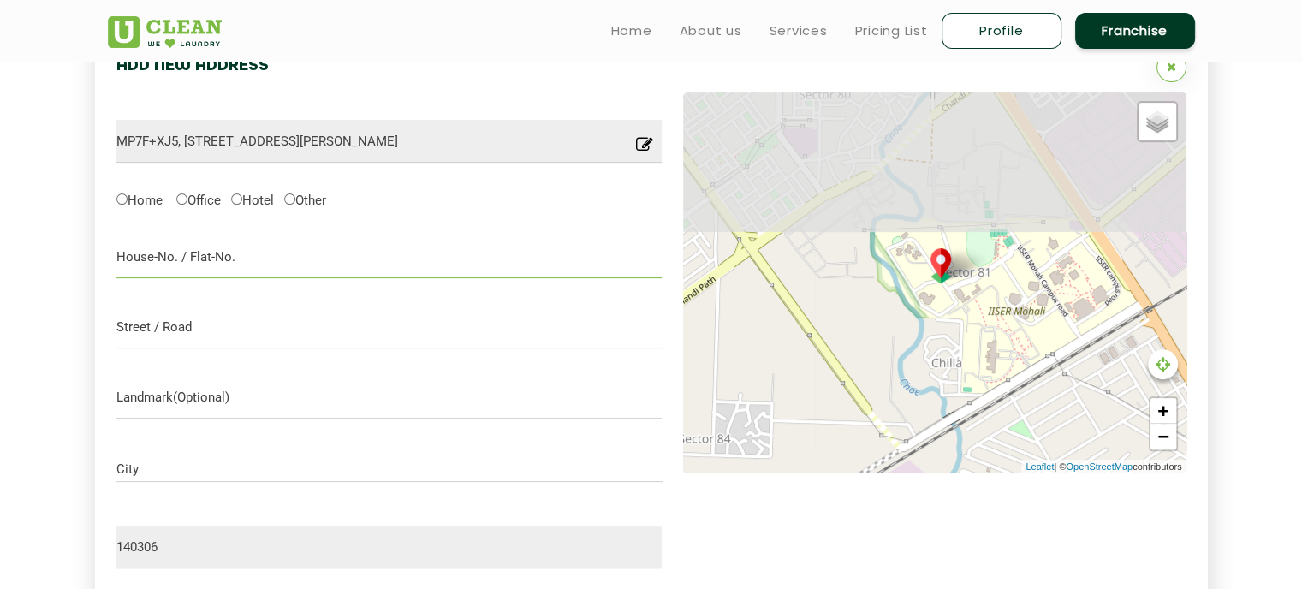
click at [504, 261] on input "text" at bounding box center [389, 256] width 546 height 43
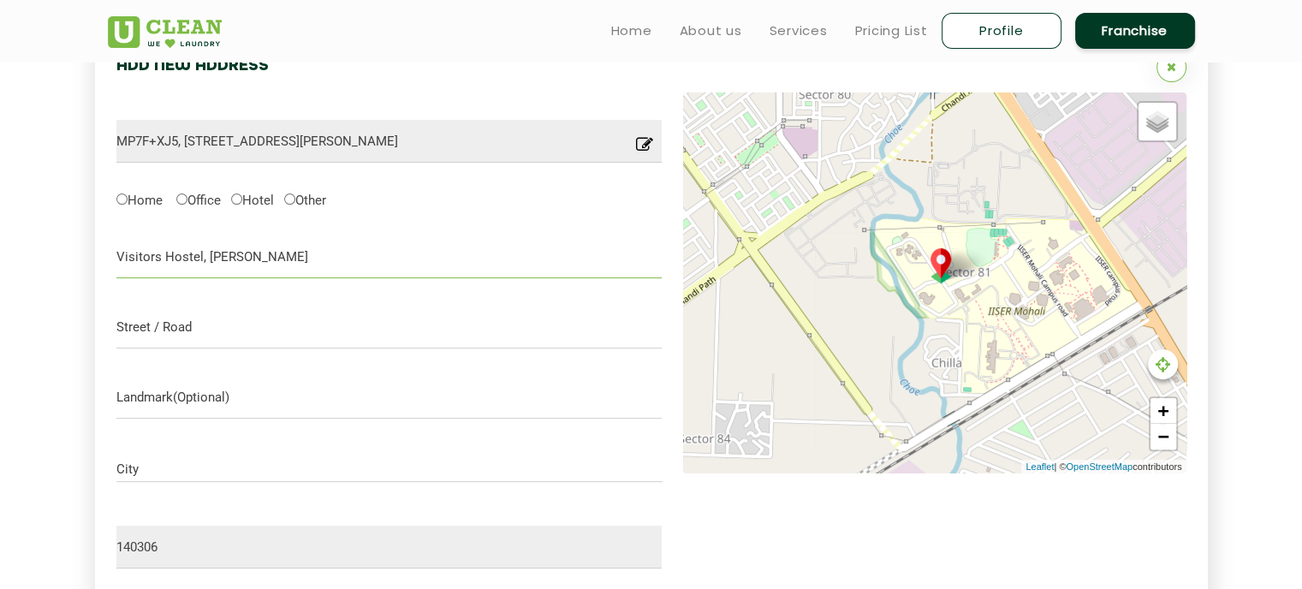
type input "Visitors Hostel, IISER Mohali"
click at [461, 318] on input "text" at bounding box center [389, 327] width 546 height 43
paste input "Sector 81, Manauli, Sahibzada Ajit Singh Nagar, Punjab 140306"
type input "Sector 81, Manauli, Sahibzada Ajit Singh Nagar, Punjab 140306"
click at [247, 395] on input "text" at bounding box center [389, 397] width 546 height 43
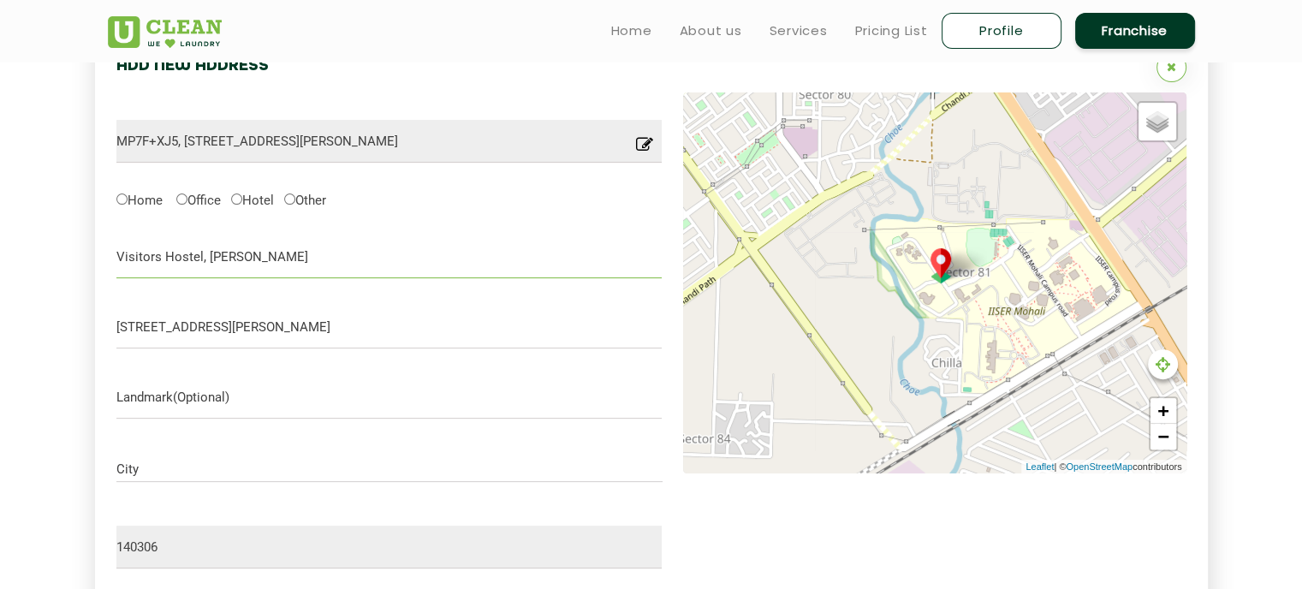
click at [233, 257] on input "Visitors Hostel, IISER Mohali" at bounding box center [389, 256] width 546 height 43
paste input "Sector 81, Manauli, Sahibzada Ajit Singh Nagar, Punjab 140306"
type input "Sector 81, Manauli, Sahibzada Ajit Singh Nagar, Punjab 140306"
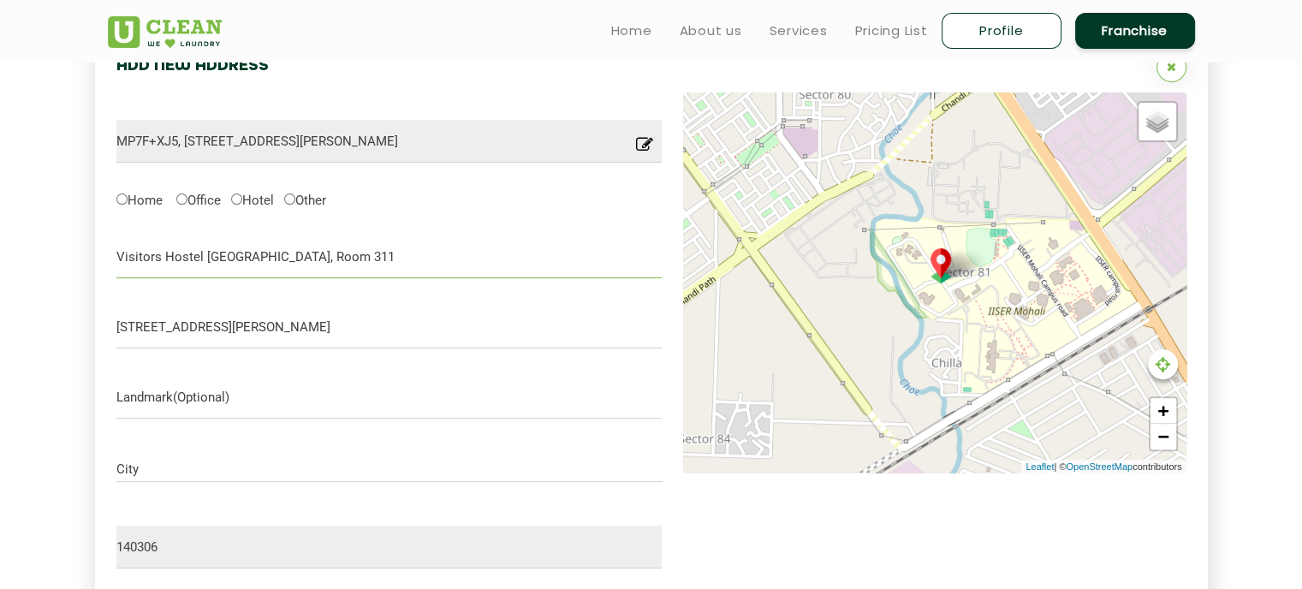
click at [167, 273] on input "Visitors Hostel IISER Mohali, Room 311" at bounding box center [389, 256] width 546 height 43
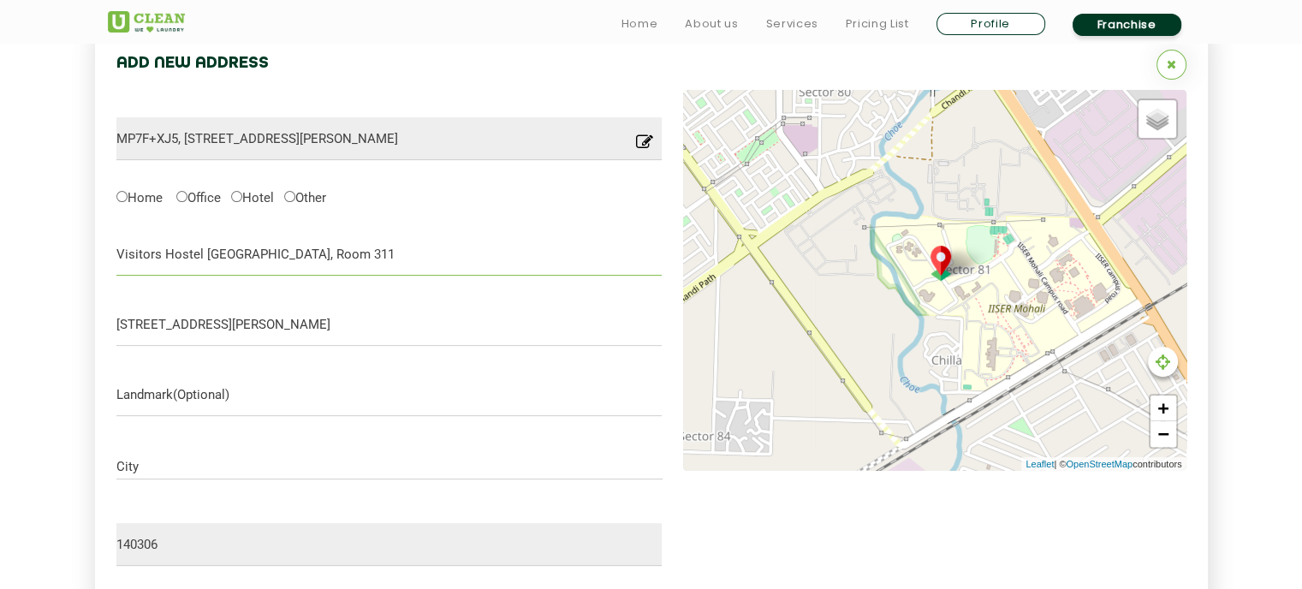
scroll to position [511, 0]
type input "Visitors Hostel IISER Mohali, Room 311"
click at [242, 198] on input "Hotel" at bounding box center [236, 195] width 11 height 11
radio input "true"
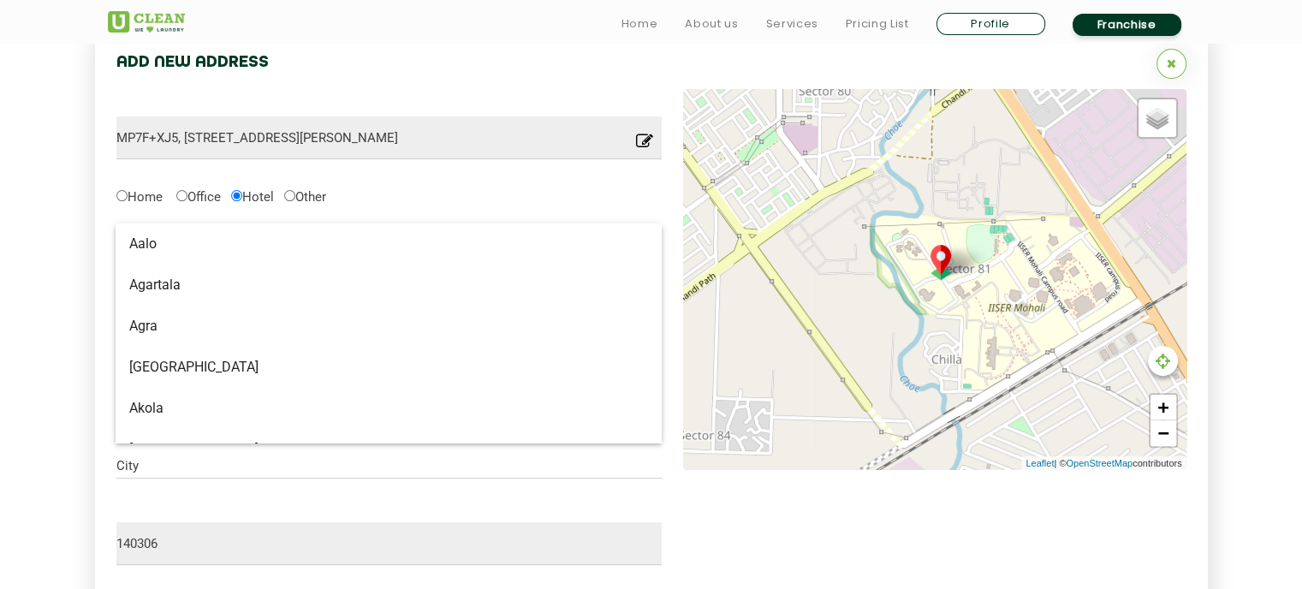
click at [177, 461] on input "City" at bounding box center [389, 466] width 546 height 15
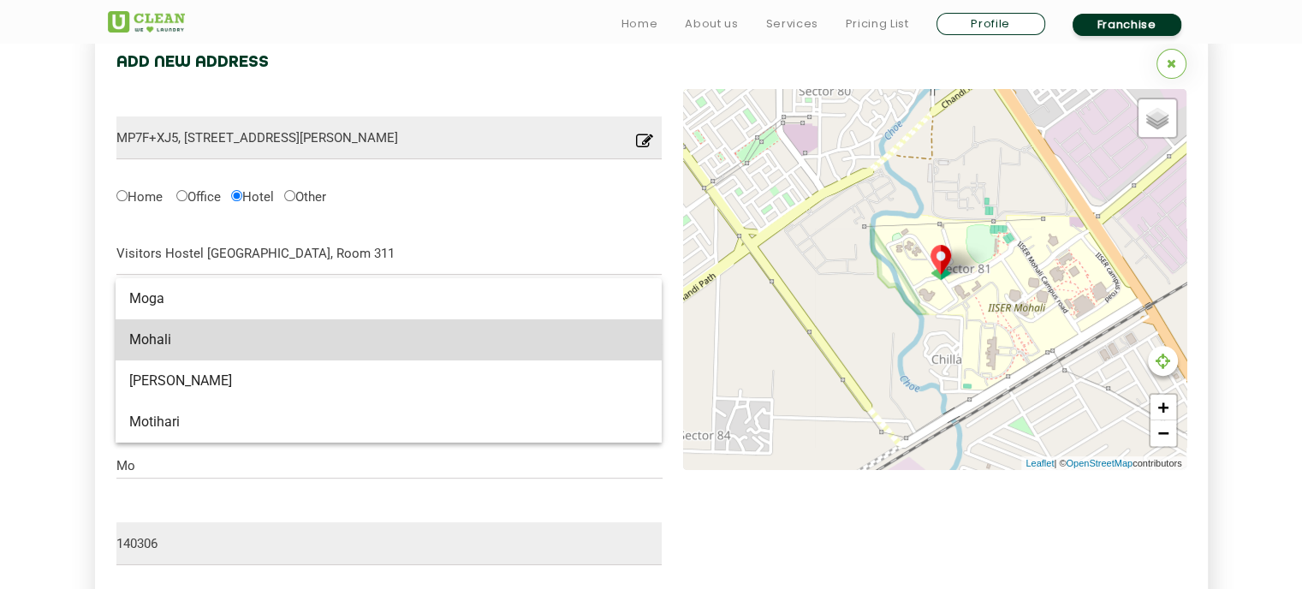
click at [216, 342] on span "Mohali" at bounding box center [388, 339] width 519 height 17
type input "Mohali"
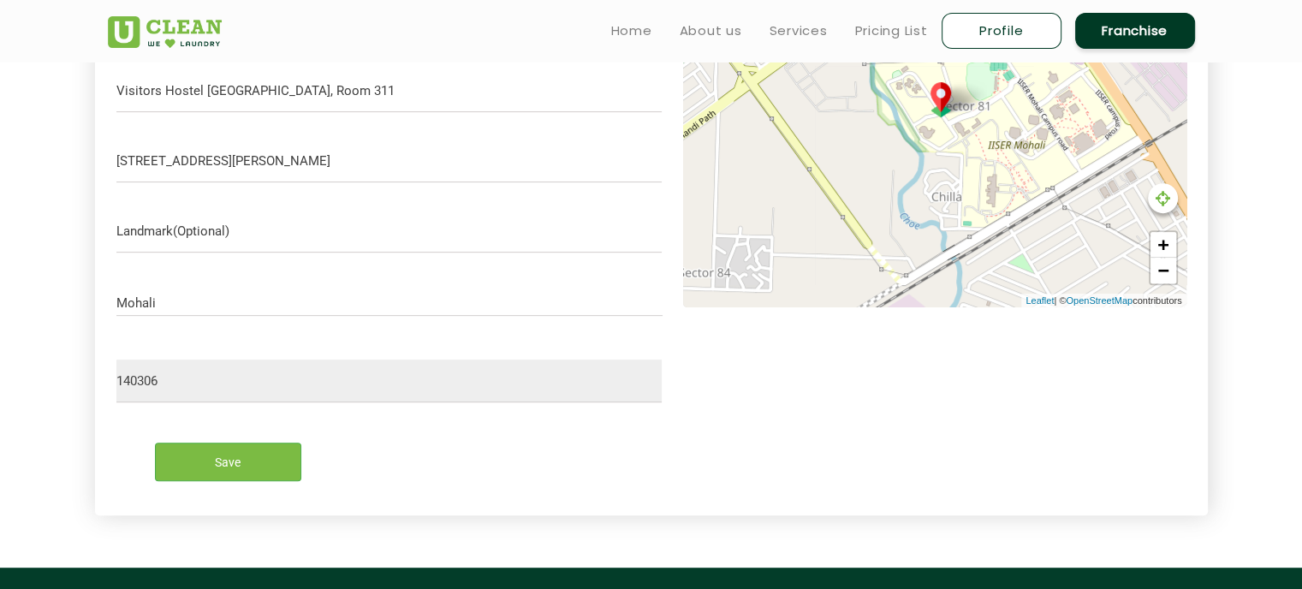
scroll to position [570, 0]
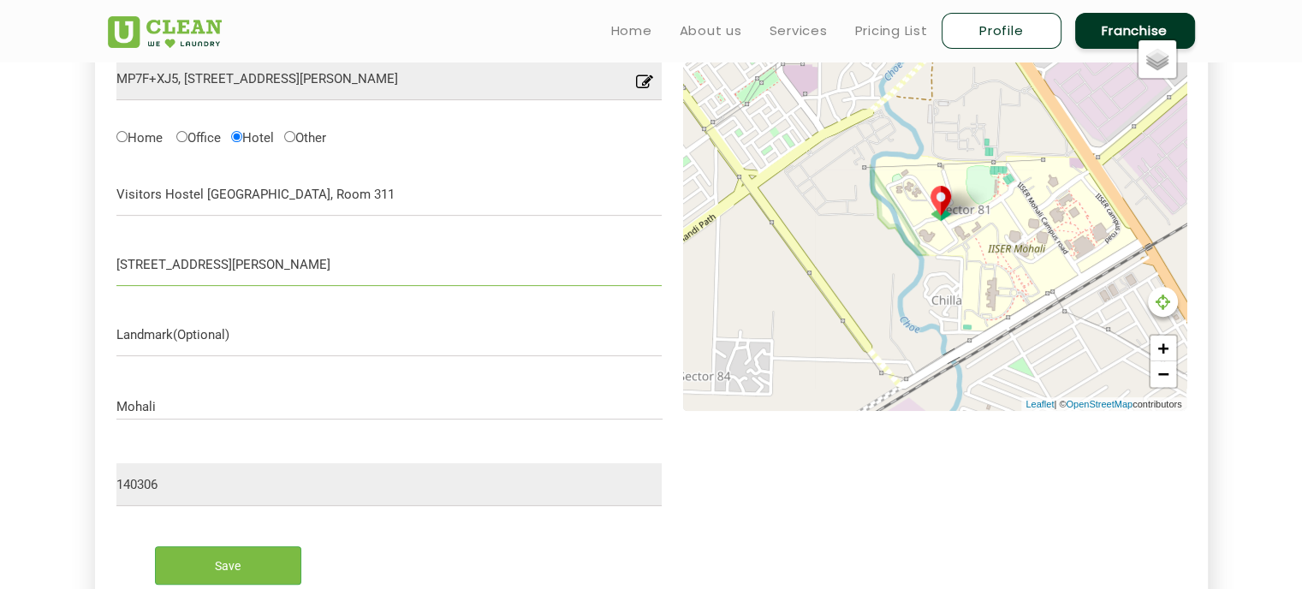
click at [520, 259] on input "Sector 81, Manauli, Sahibzada Ajit Singh Nagar, Punjab 140306" at bounding box center [389, 264] width 546 height 43
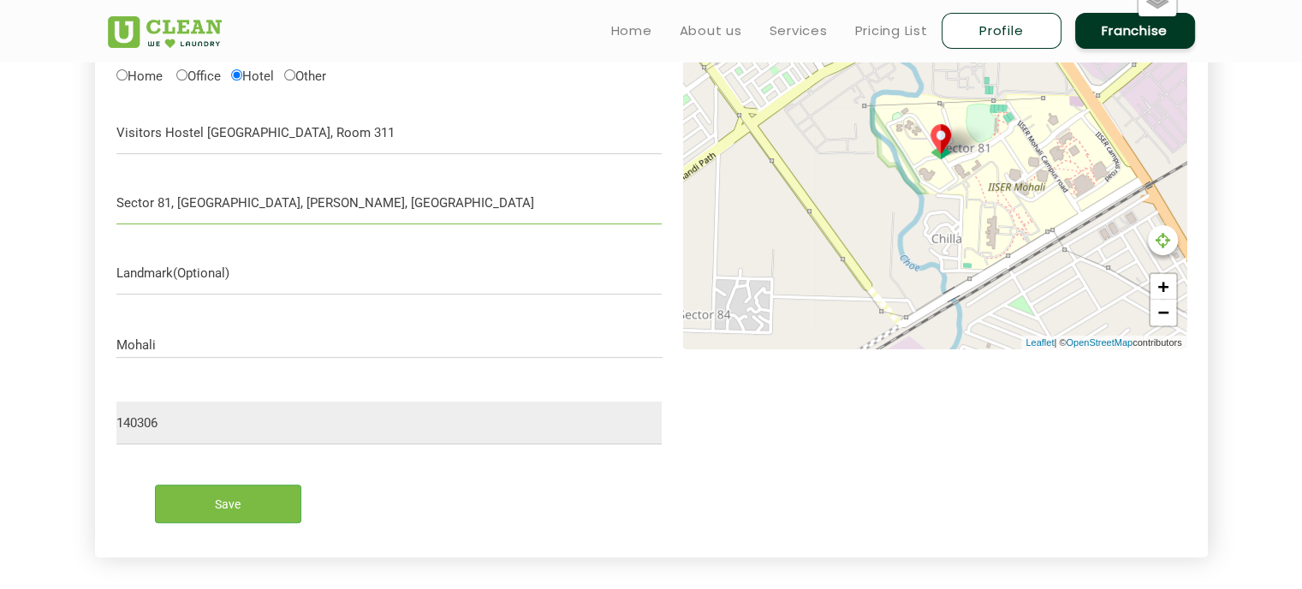
scroll to position [571, 0]
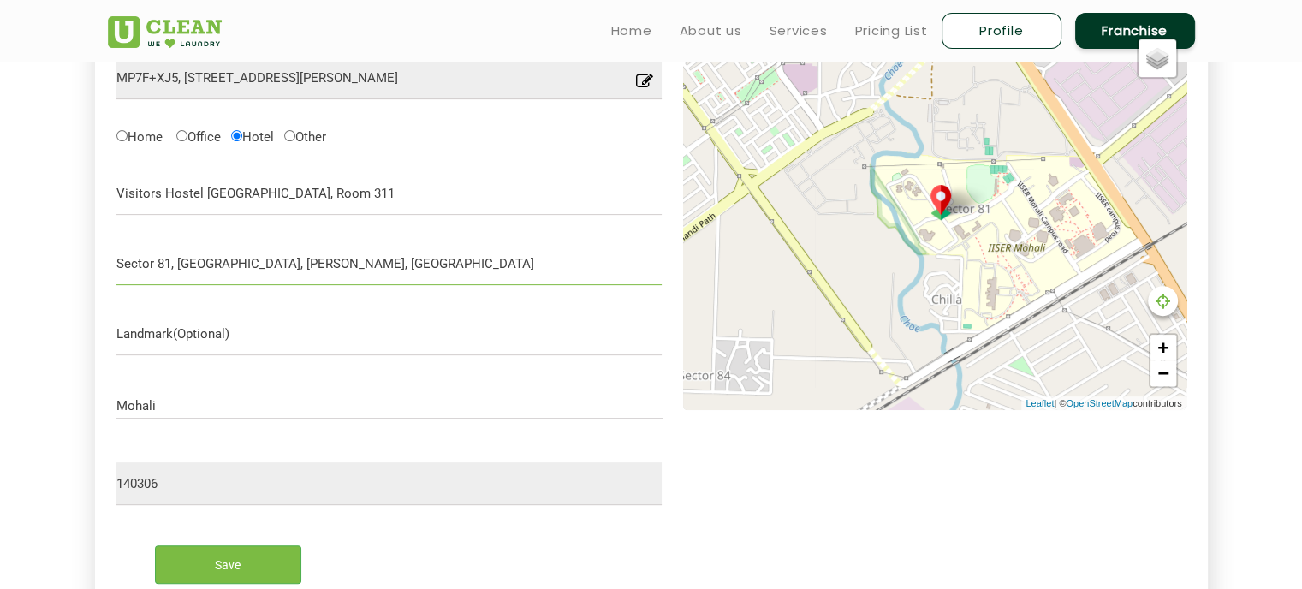
type input "Sector 81, Manauli, Sahibzada Ajit Singh Nagar, Punjab"
drag, startPoint x: 854, startPoint y: 273, endPoint x: 945, endPoint y: 167, distance: 139.6
click at [945, 167] on div "Default Satellite + − Leaflet | © OpenStreetMap contributors" at bounding box center [934, 219] width 503 height 381
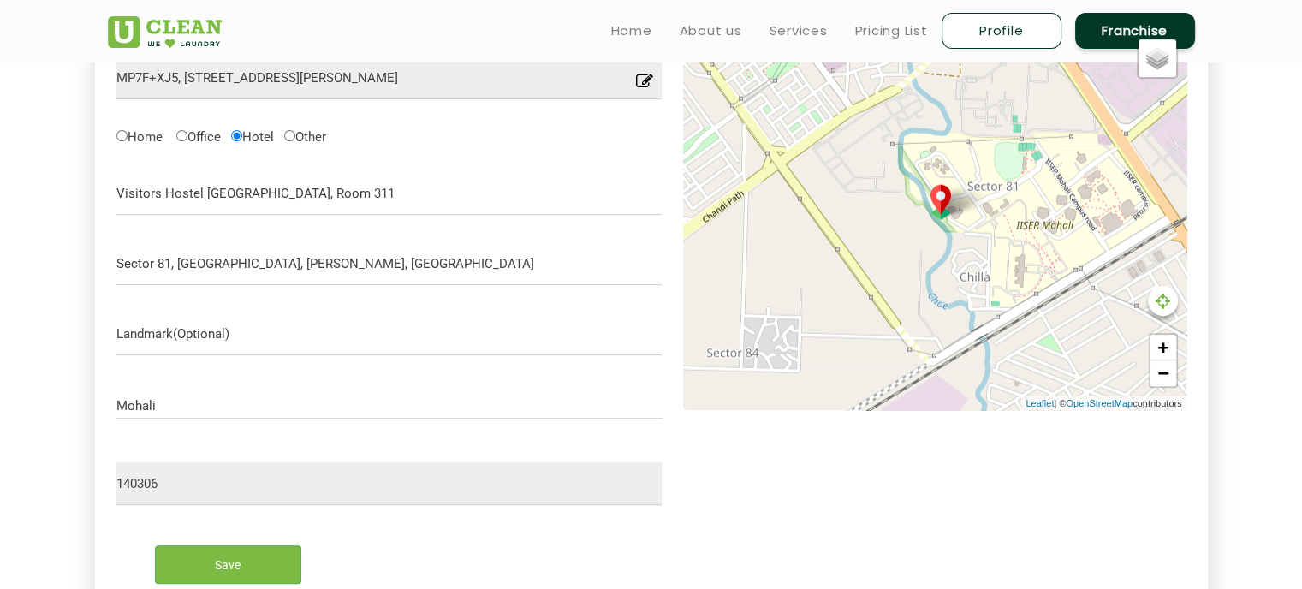
drag, startPoint x: 977, startPoint y: 174, endPoint x: 1004, endPoint y: 148, distance: 37.5
click at [1004, 148] on div "Default Satellite + − Leaflet | © OpenStreetMap contributors" at bounding box center [934, 219] width 503 height 381
click at [1161, 346] on link "+" at bounding box center [1163, 348] width 26 height 26
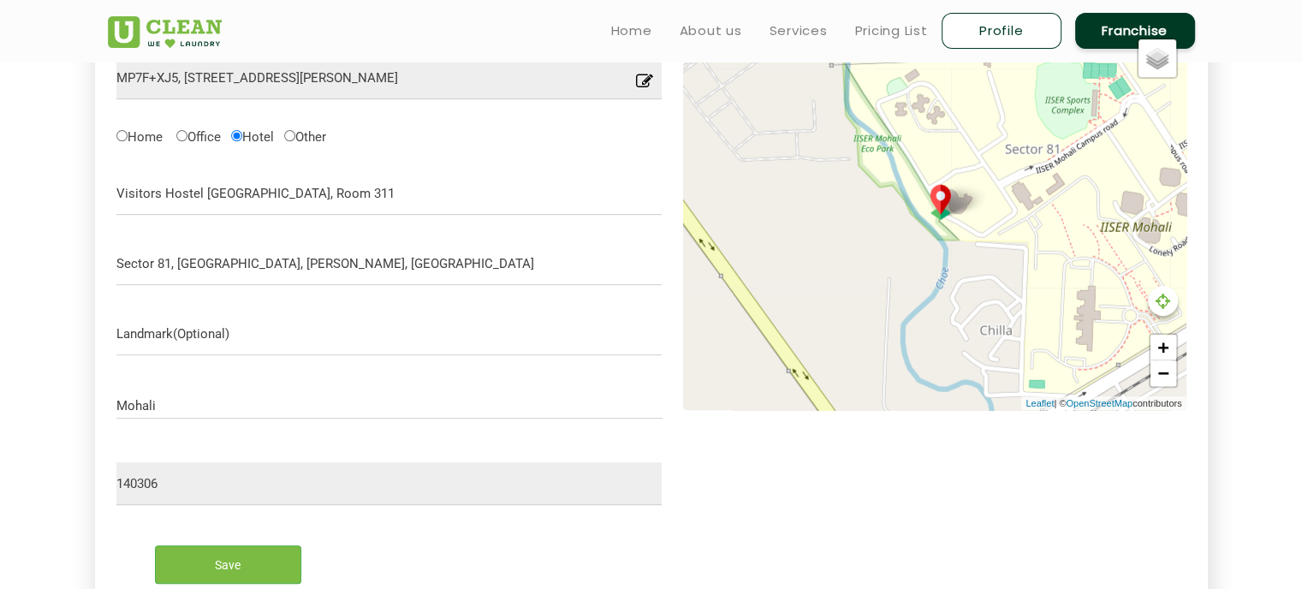
drag, startPoint x: 1057, startPoint y: 219, endPoint x: 1041, endPoint y: 216, distance: 16.6
click at [1041, 216] on div "Default Satellite + − Leaflet | © OpenStreetMap contributors" at bounding box center [934, 219] width 503 height 381
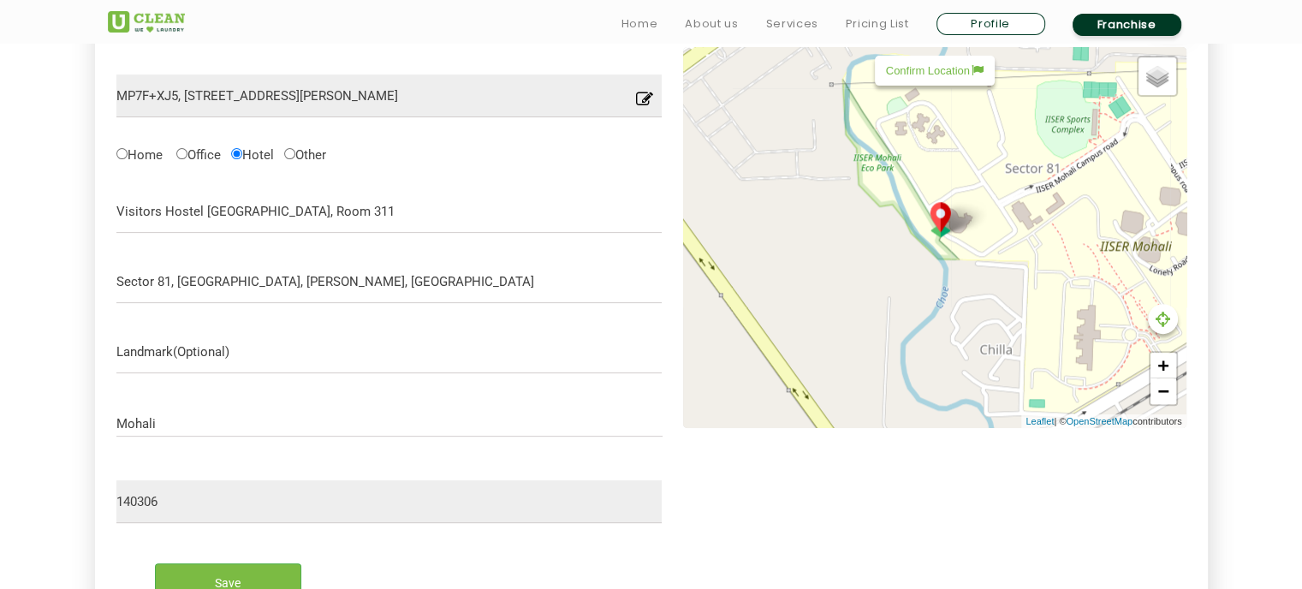
scroll to position [684, 0]
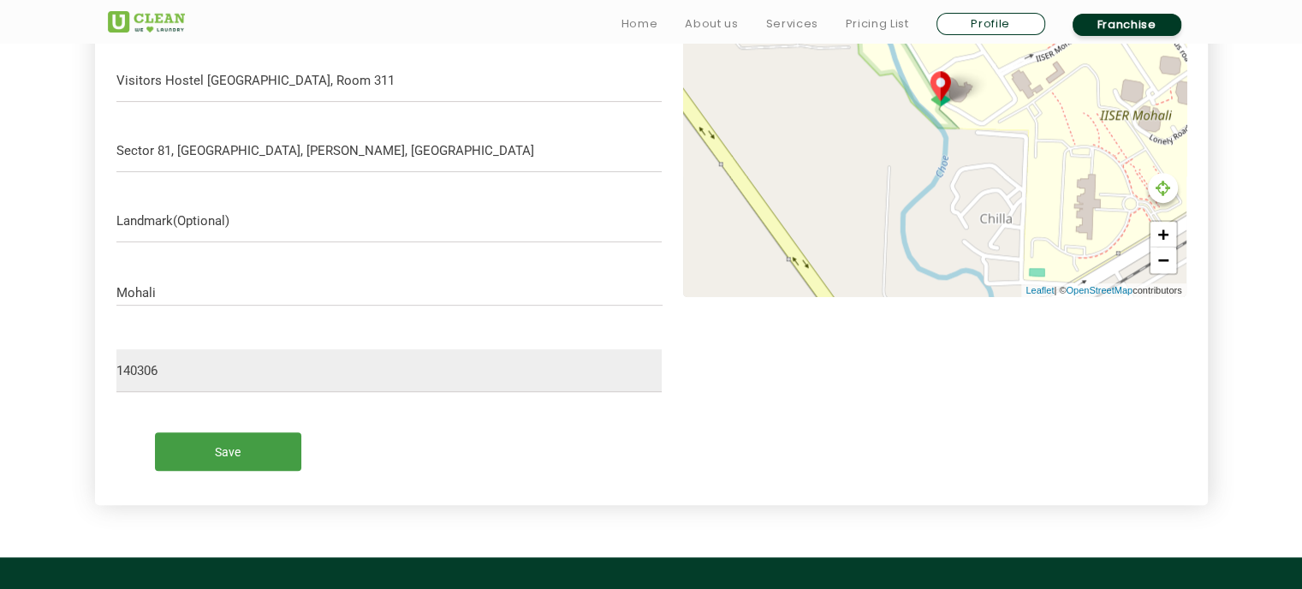
click at [269, 438] on input "Save" at bounding box center [228, 451] width 146 height 39
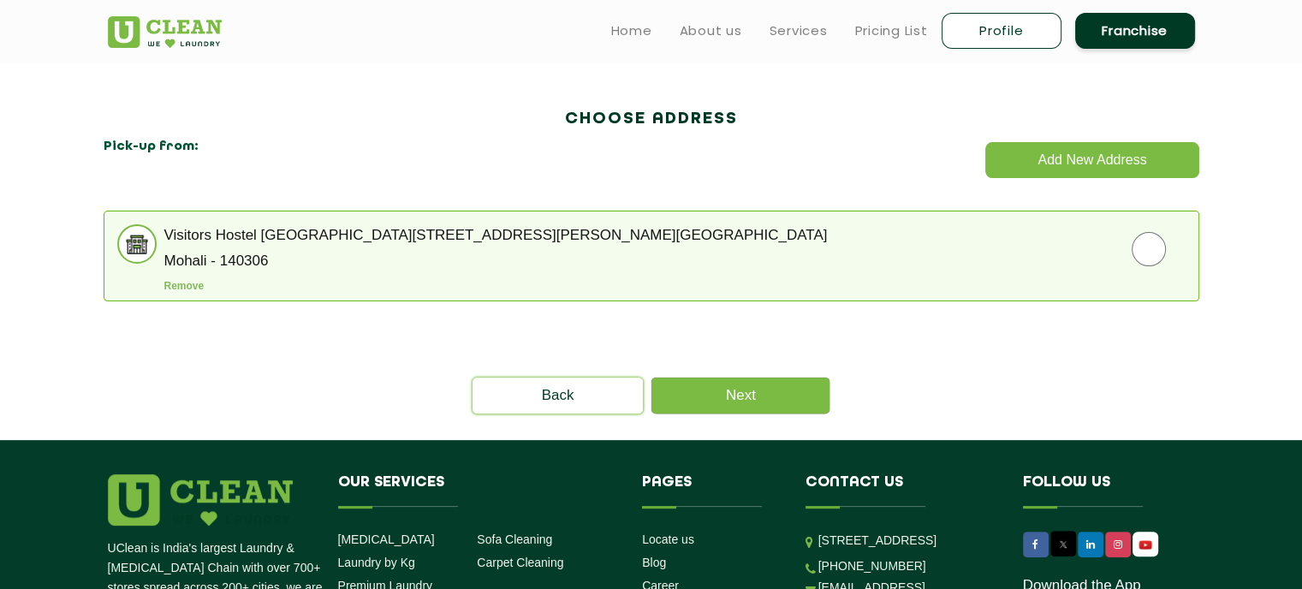
scroll to position [449, 0]
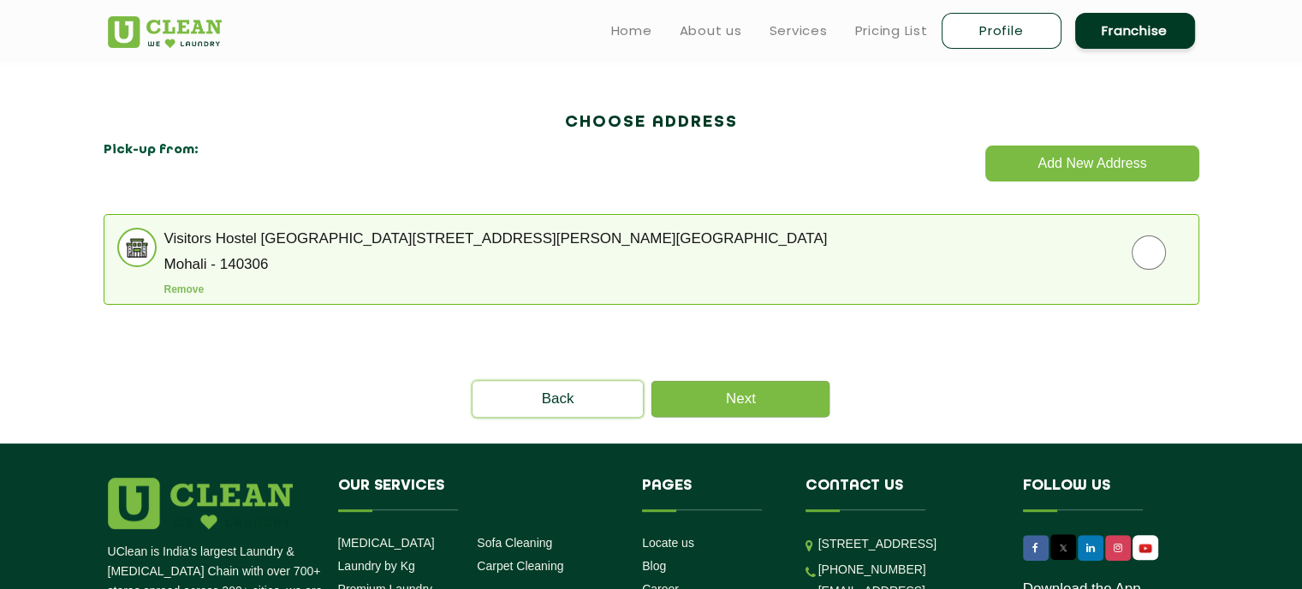
click at [1151, 271] on li "Visitors Hostel IISER Mohali, Room 311, Sector 81, Manauli, Sahibzada Ajit Sing…" at bounding box center [652, 259] width 1096 height 91
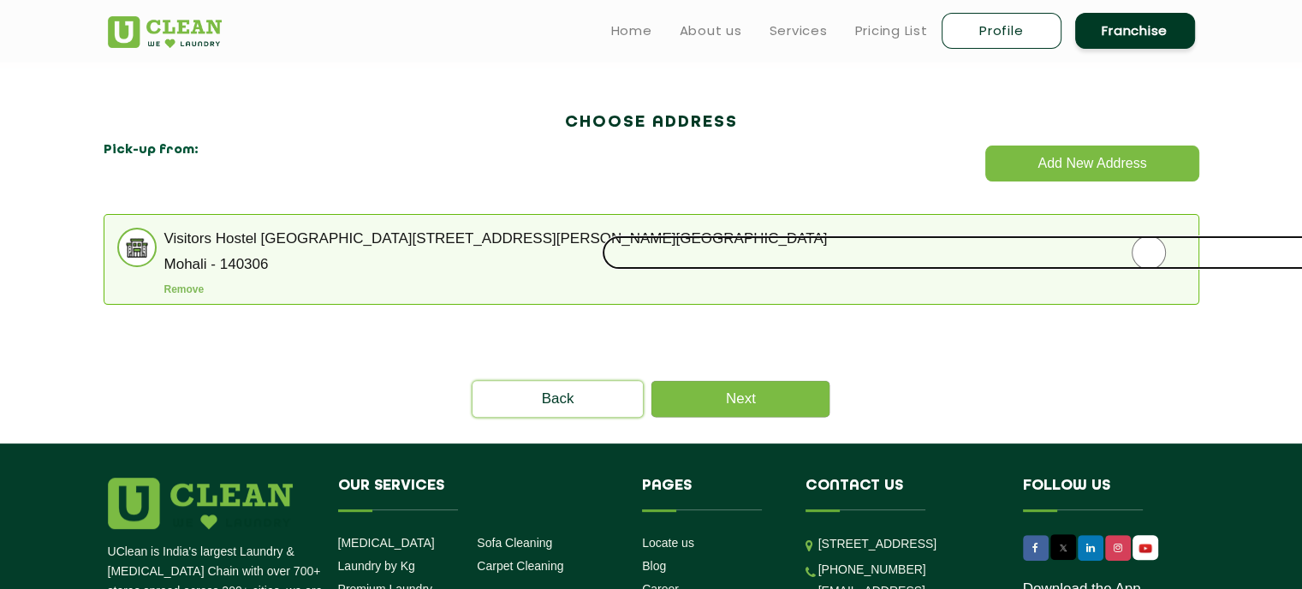
click at [1150, 256] on input "radio" at bounding box center [1149, 252] width 1094 height 34
radio input "true"
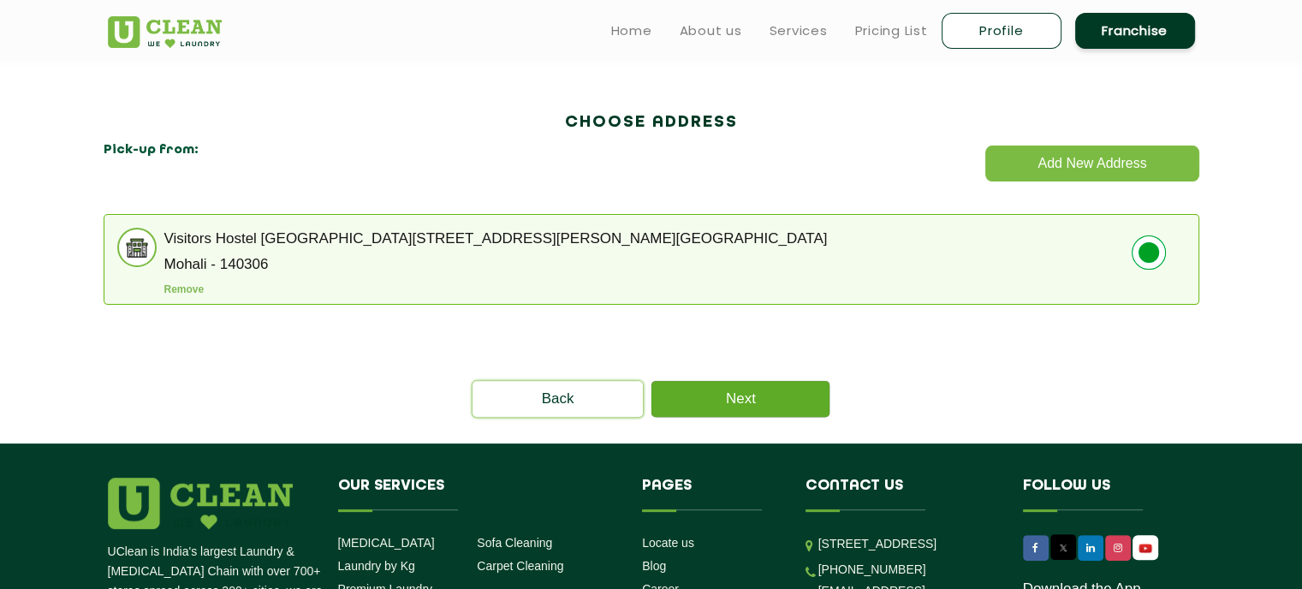
click at [767, 389] on link "Next" at bounding box center [740, 399] width 178 height 36
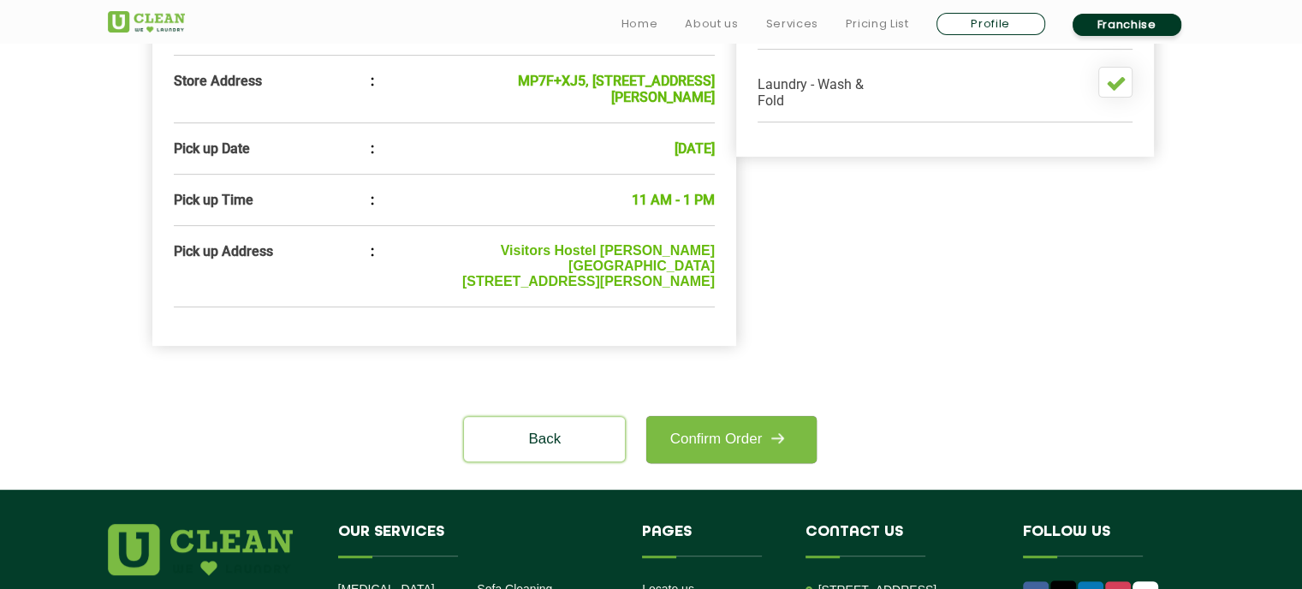
scroll to position [611, 0]
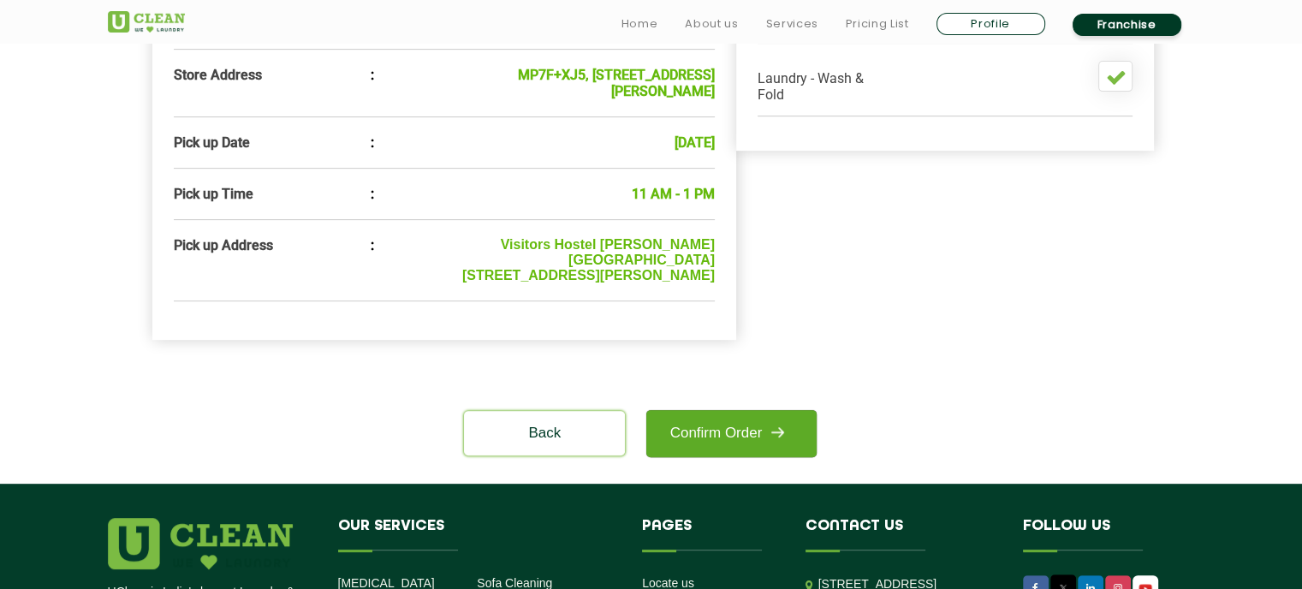
click at [773, 444] on img at bounding box center [777, 432] width 31 height 31
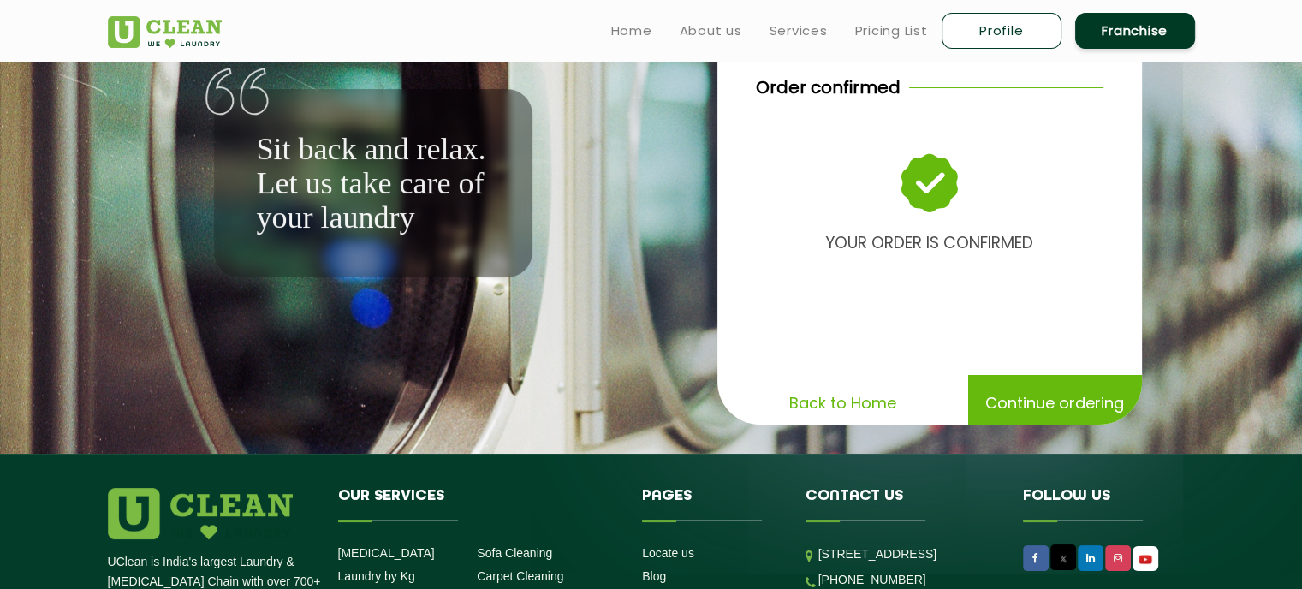
scroll to position [78, 0]
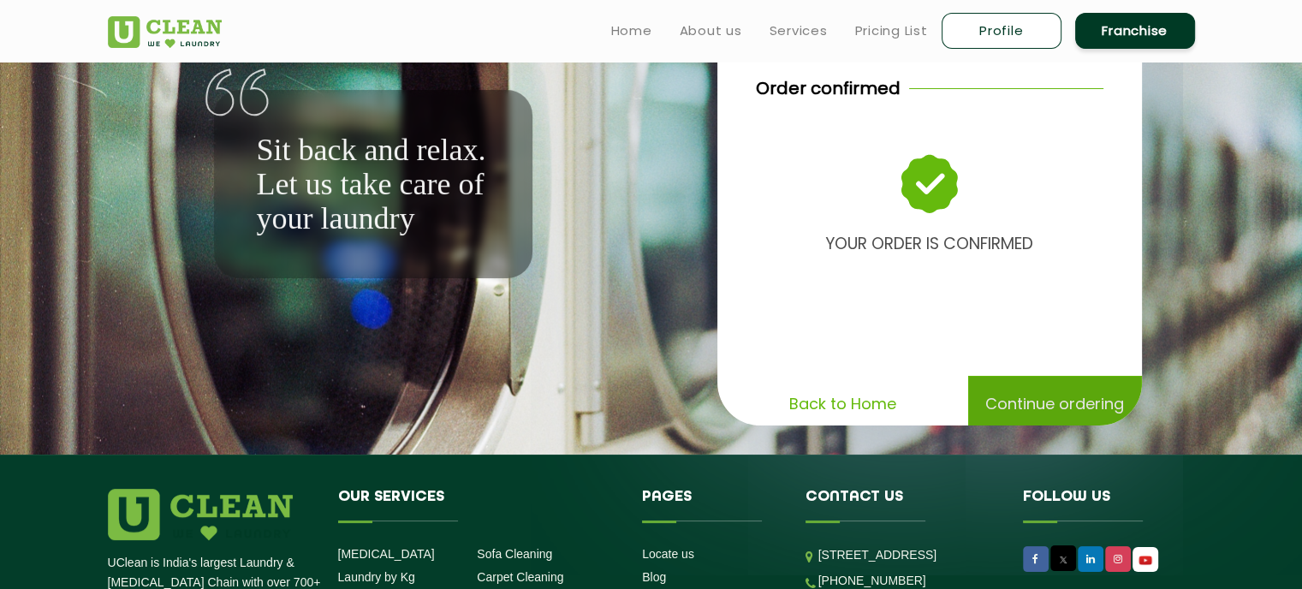
click at [1030, 413] on p "Continue ordering" at bounding box center [1054, 404] width 139 height 30
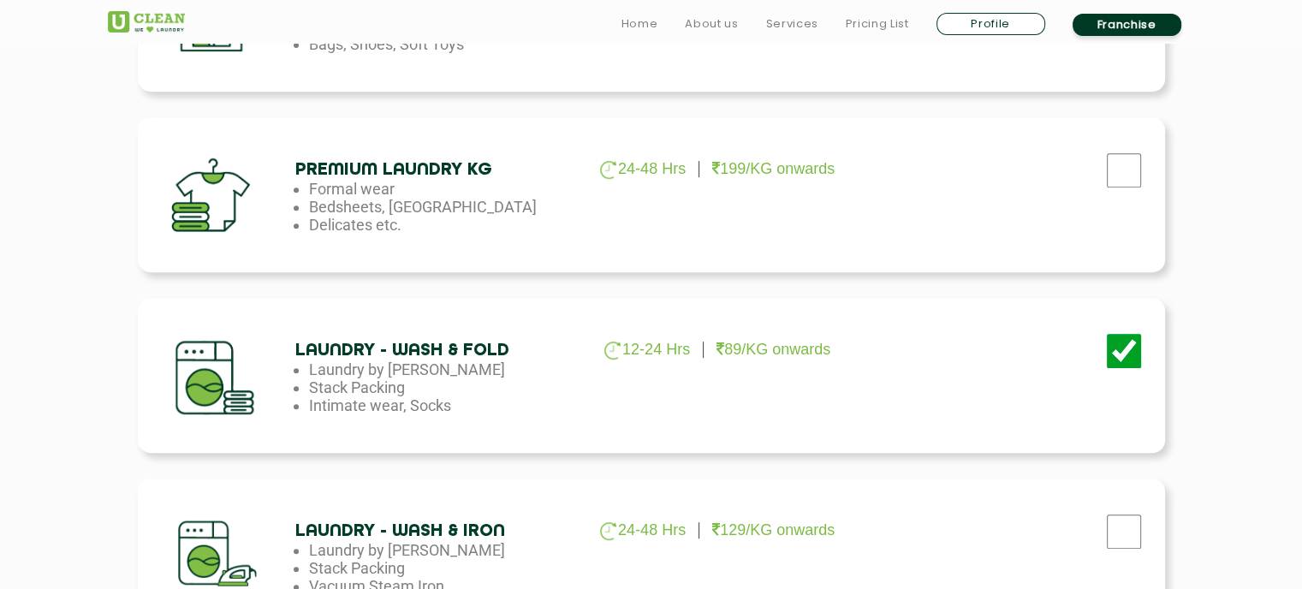
scroll to position [735, 0]
